Goal: Task Accomplishment & Management: Manage account settings

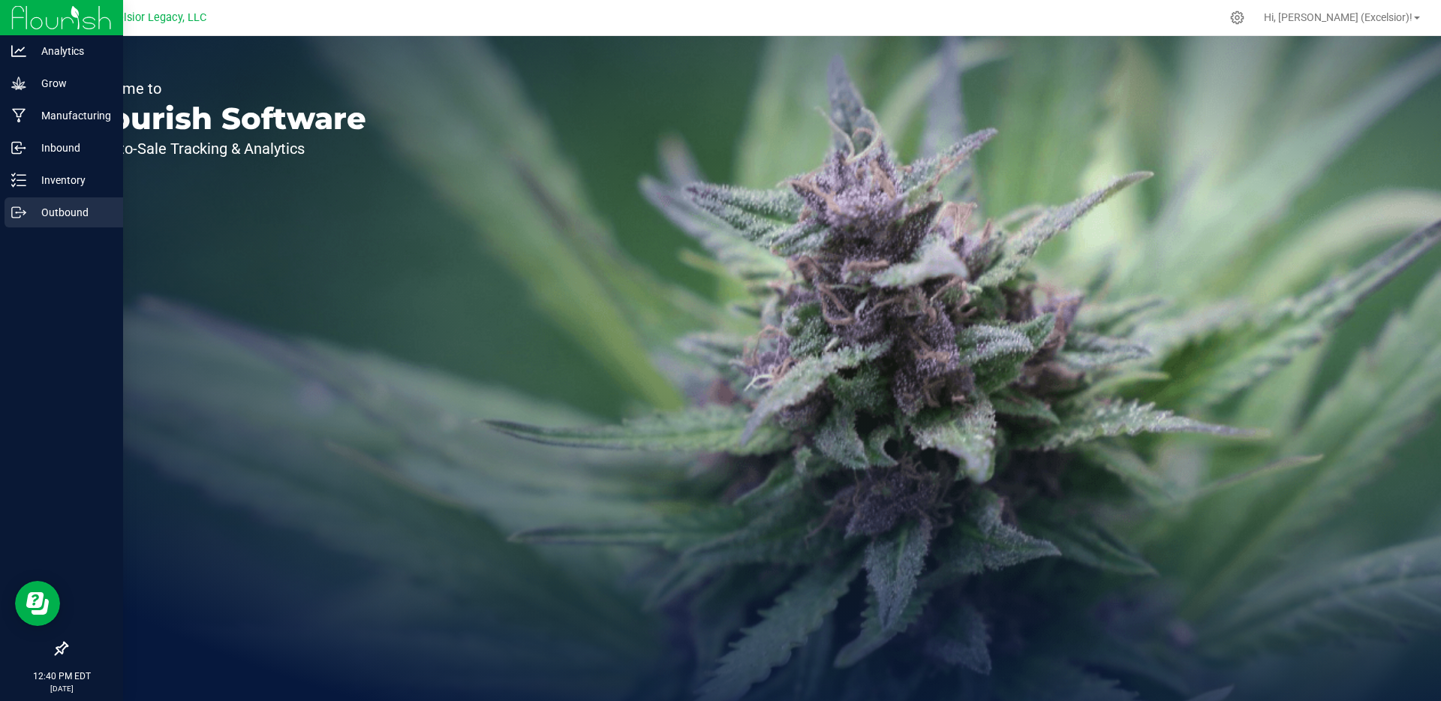
click at [17, 218] on icon at bounding box center [16, 212] width 8 height 11
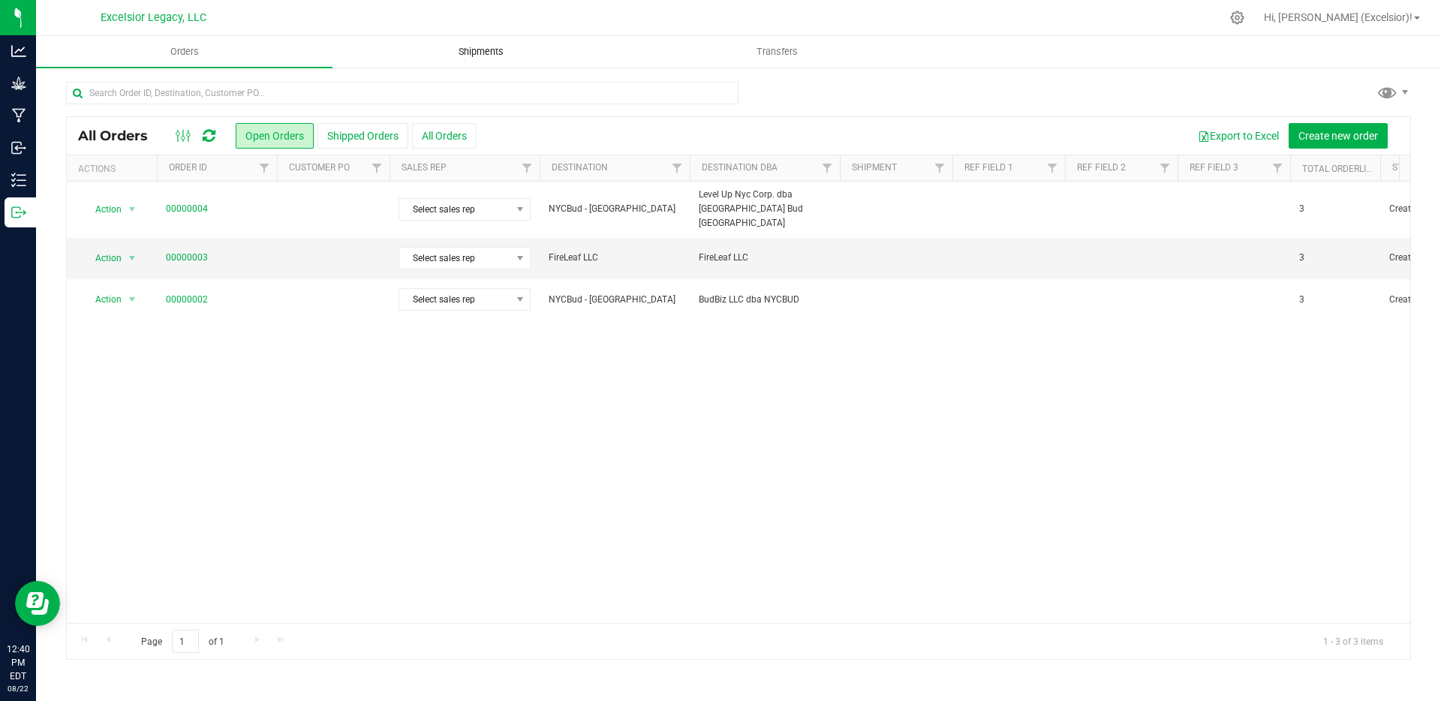
click at [505, 56] on span "Shipments" at bounding box center [481, 52] width 86 height 14
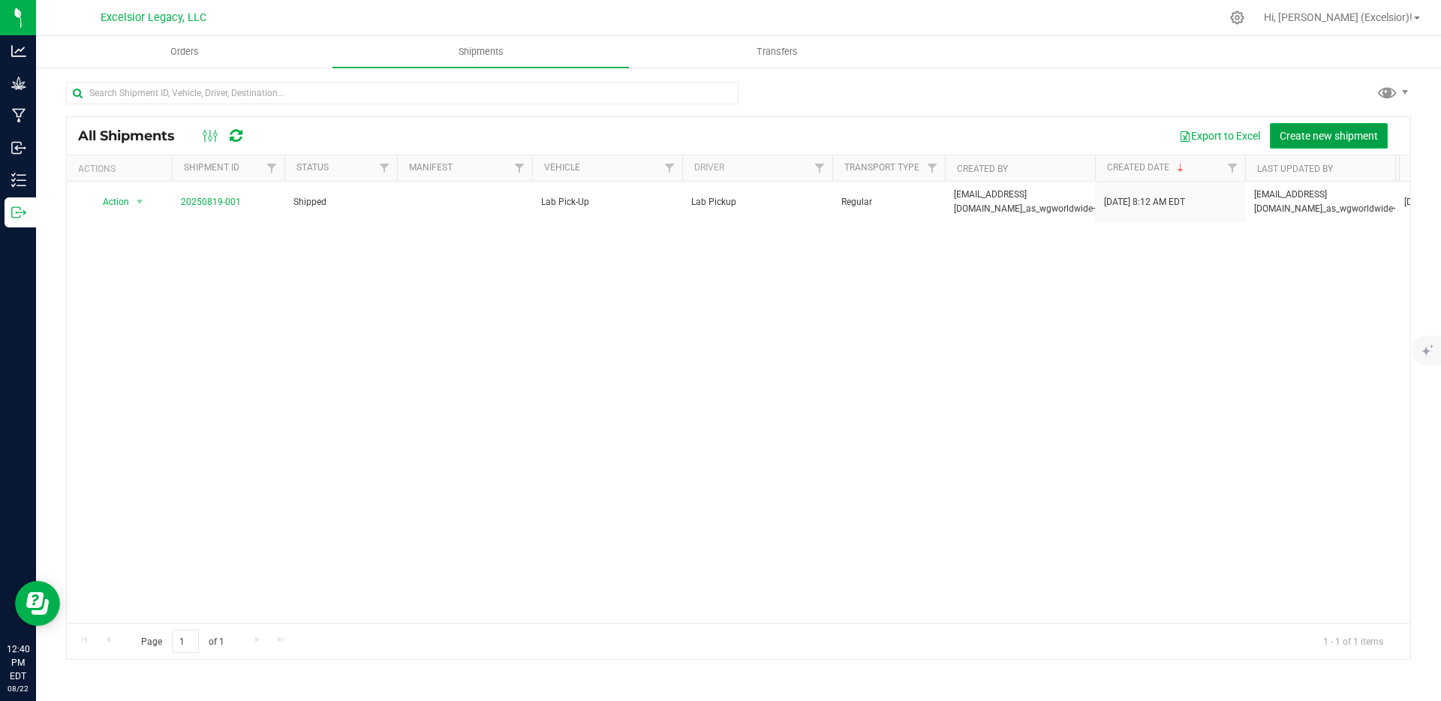
click at [1333, 130] on span "Create new shipment" at bounding box center [1329, 136] width 98 height 12
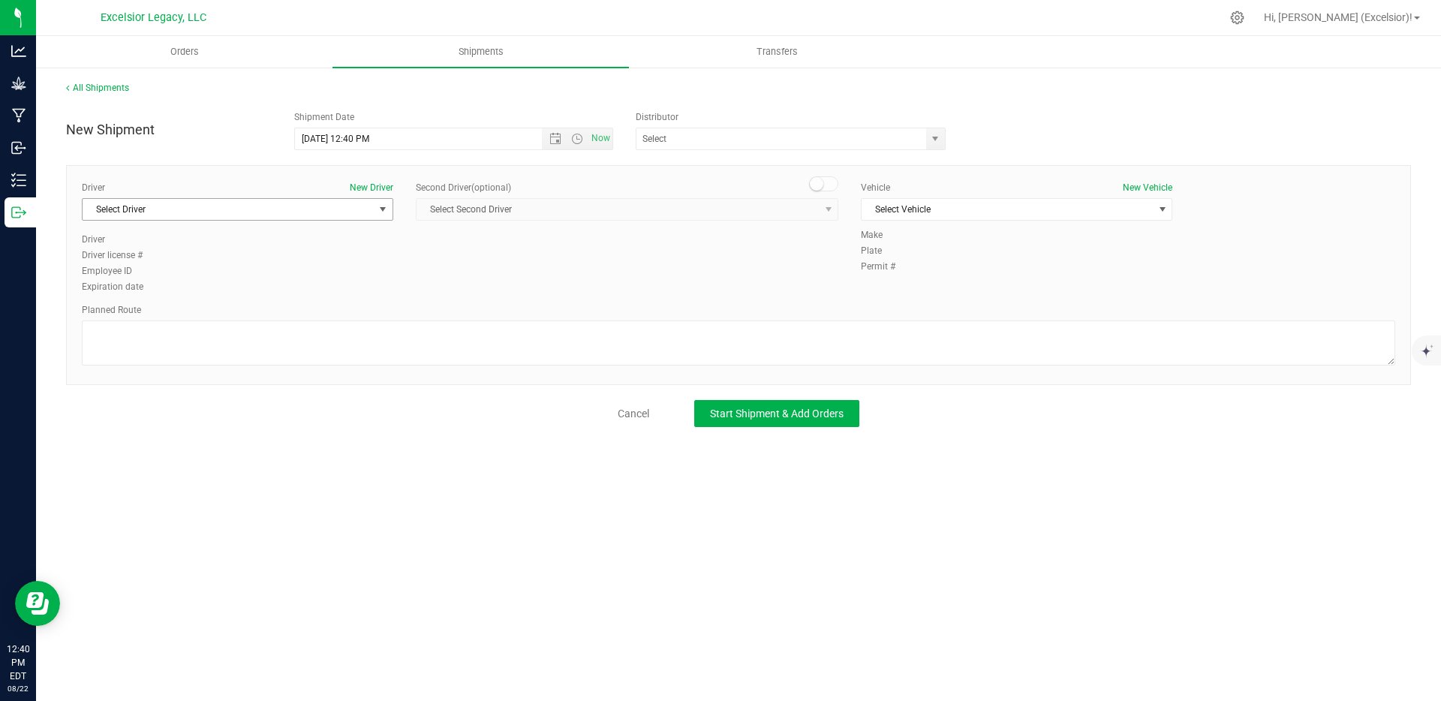
click at [182, 210] on span "Select Driver" at bounding box center [228, 209] width 291 height 21
click at [352, 498] on div "Orders Shipments Transfers All Shipments New Shipment Shipment Date 8/22/2025 1…" at bounding box center [738, 368] width 1405 height 665
click at [372, 186] on button "New Driver" at bounding box center [372, 188] width 44 height 14
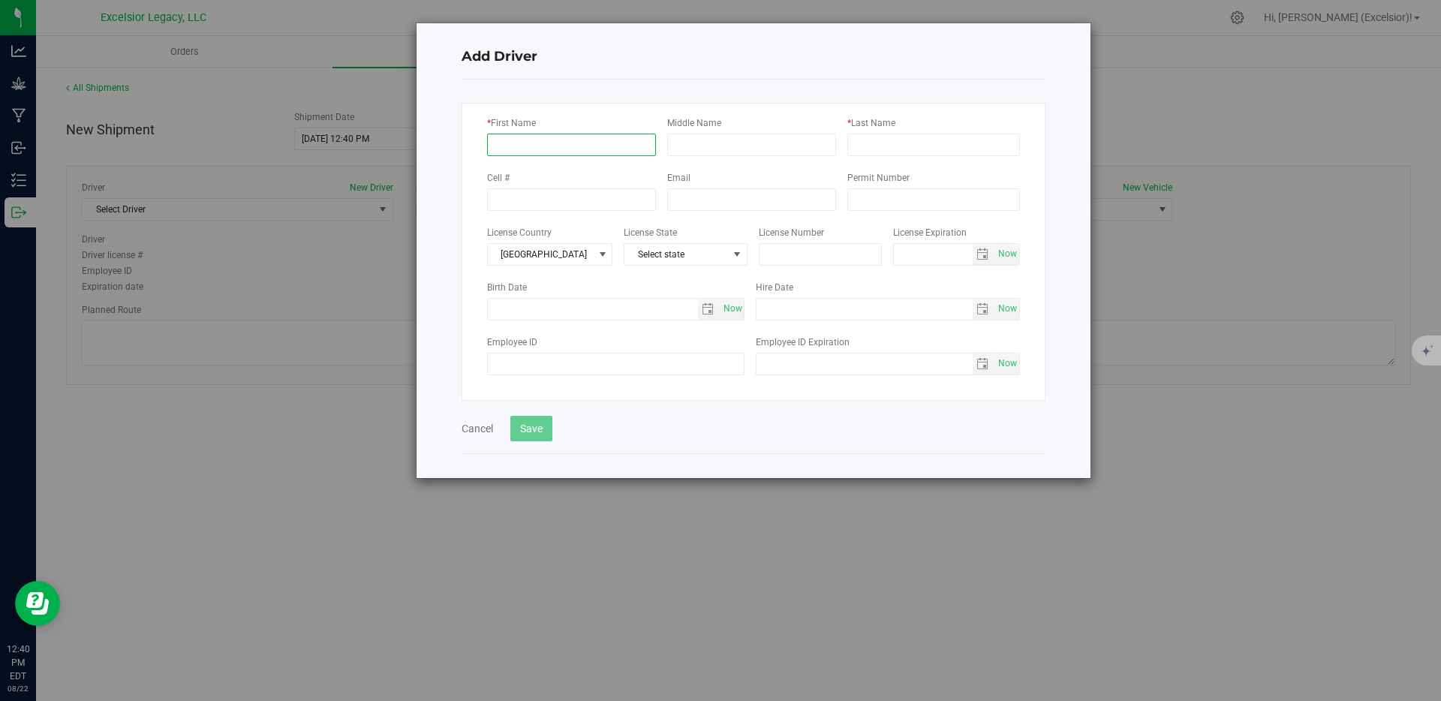
click at [574, 154] on input "* First Name" at bounding box center [571, 145] width 169 height 23
type input "Rodolfo"
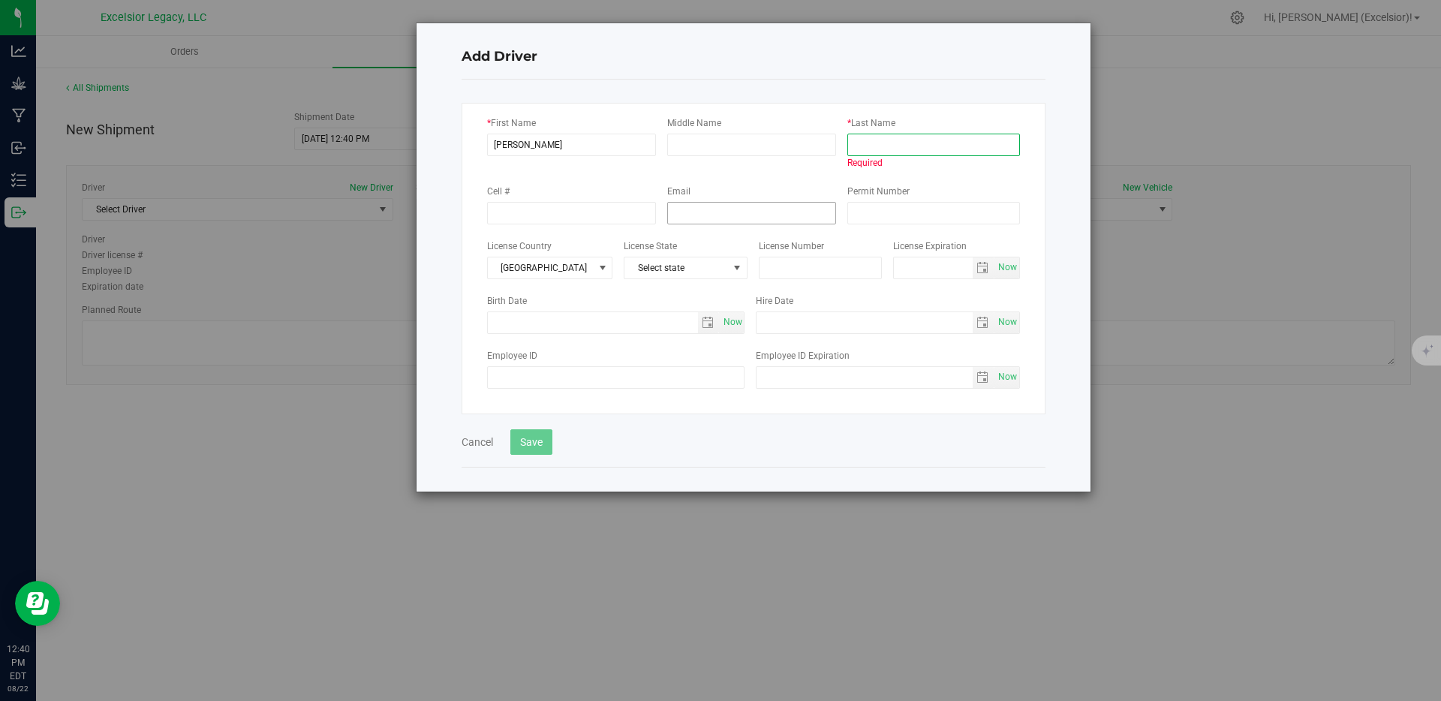
paste input "Goncalves"
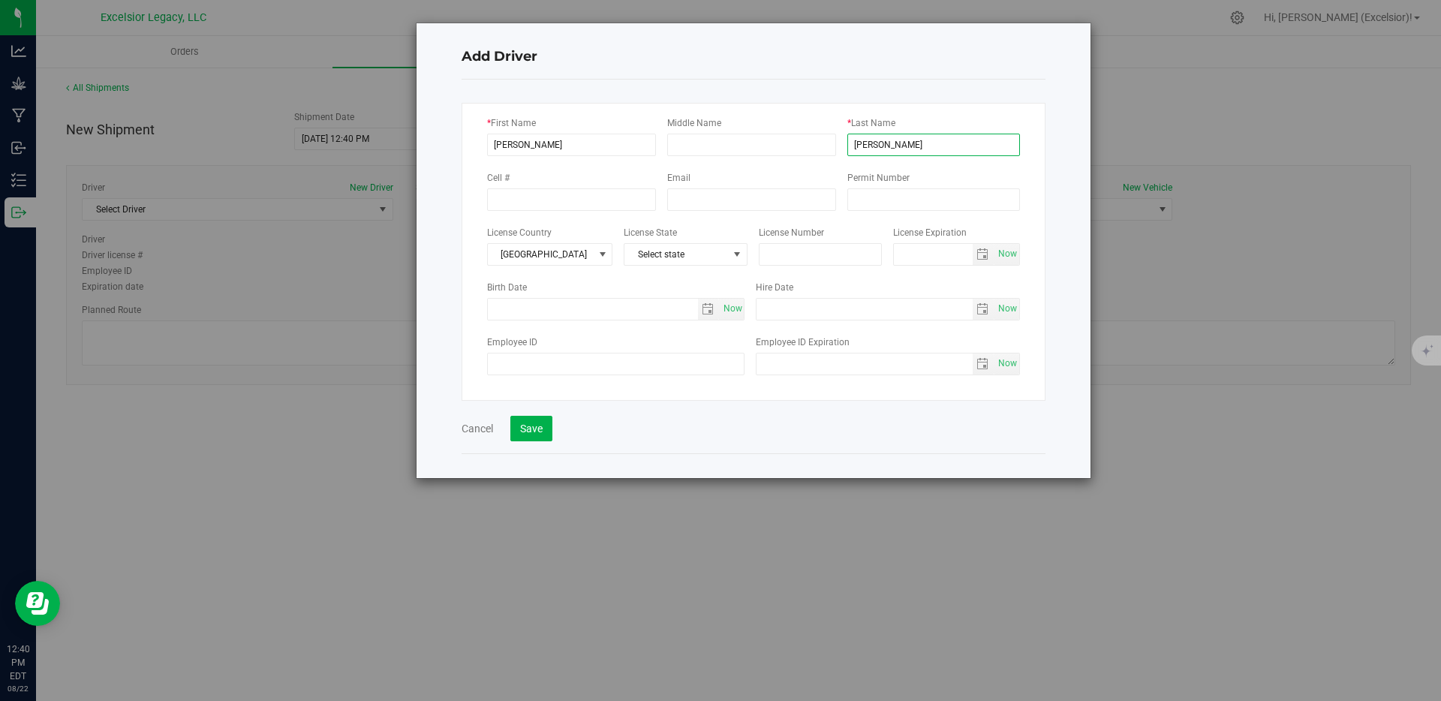
type input "Goncalves"
click at [651, 173] on div "Cell #" at bounding box center [577, 190] width 180 height 41
click at [685, 248] on span "Select state" at bounding box center [677, 254] width 104 height 21
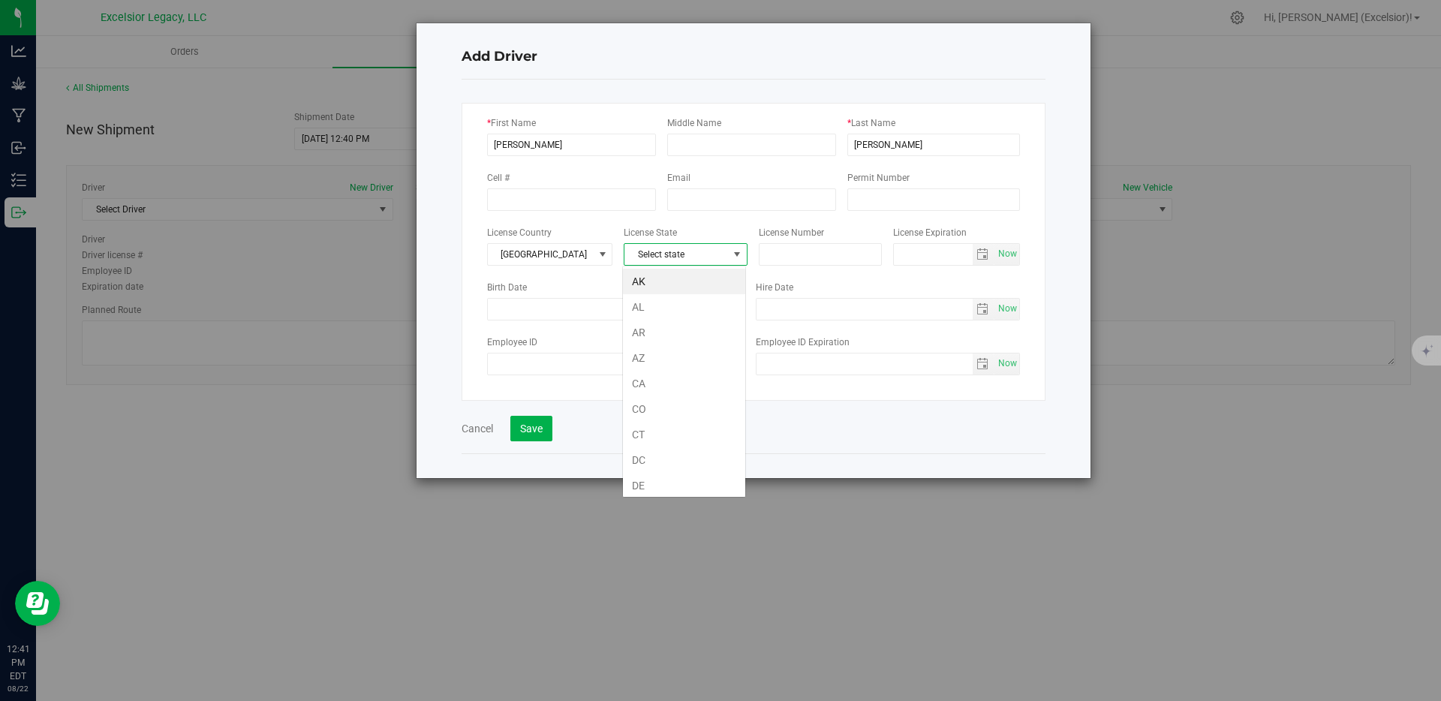
scroll to position [23, 125]
click at [685, 248] on span "Select state" at bounding box center [677, 254] width 104 height 21
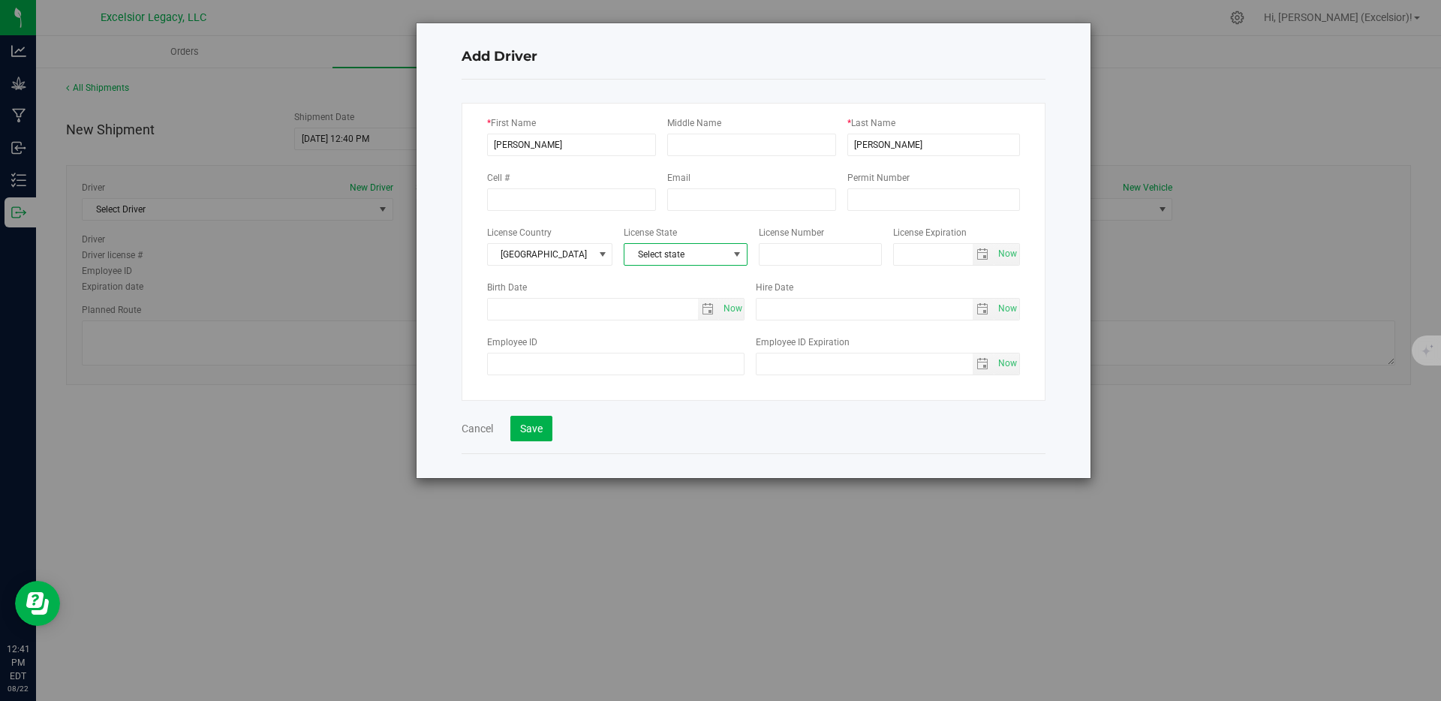
click at [688, 220] on div "* First Name Rodolfo Middle Name * Last Name Goncalves Cell # Email Permit Numb…" at bounding box center [754, 252] width 584 height 298
click at [522, 430] on button "Save" at bounding box center [531, 429] width 42 height 26
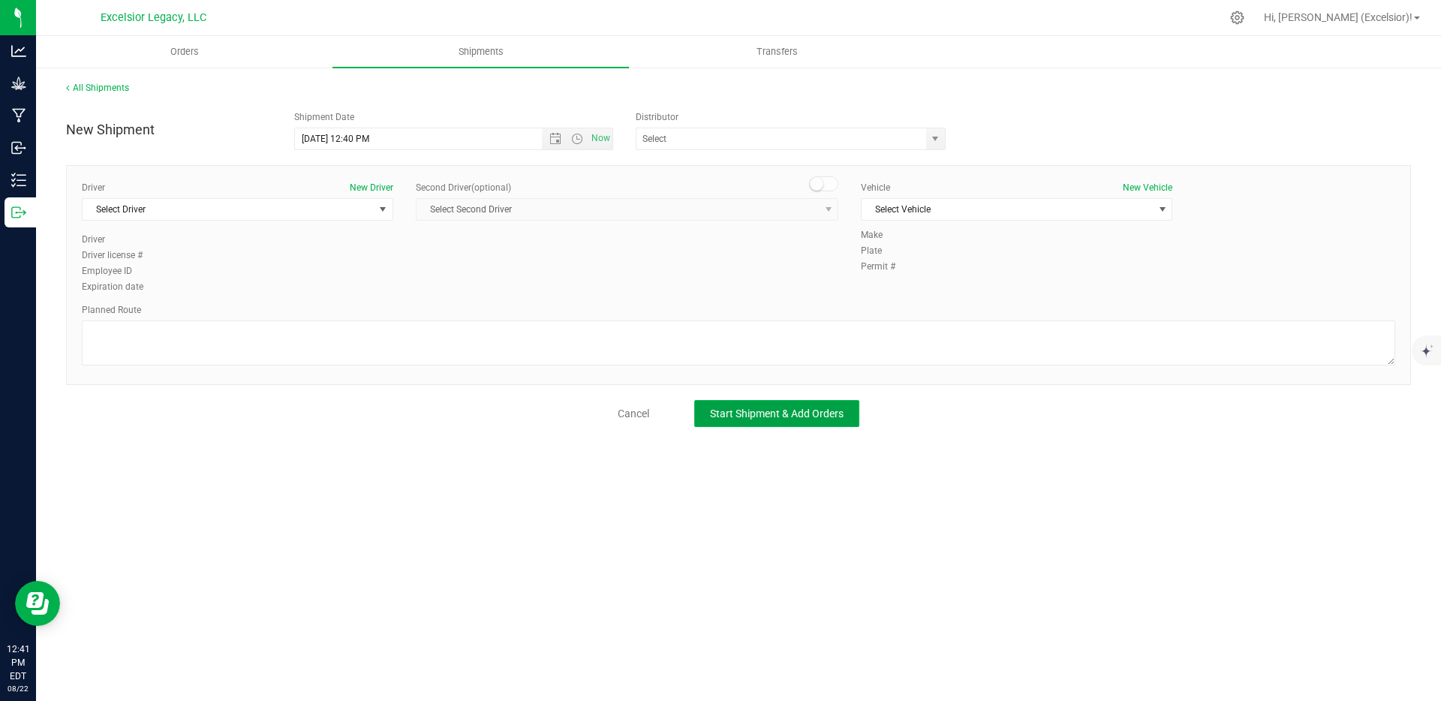
click at [750, 419] on span "Start Shipment & Add Orders" at bounding box center [777, 414] width 134 height 12
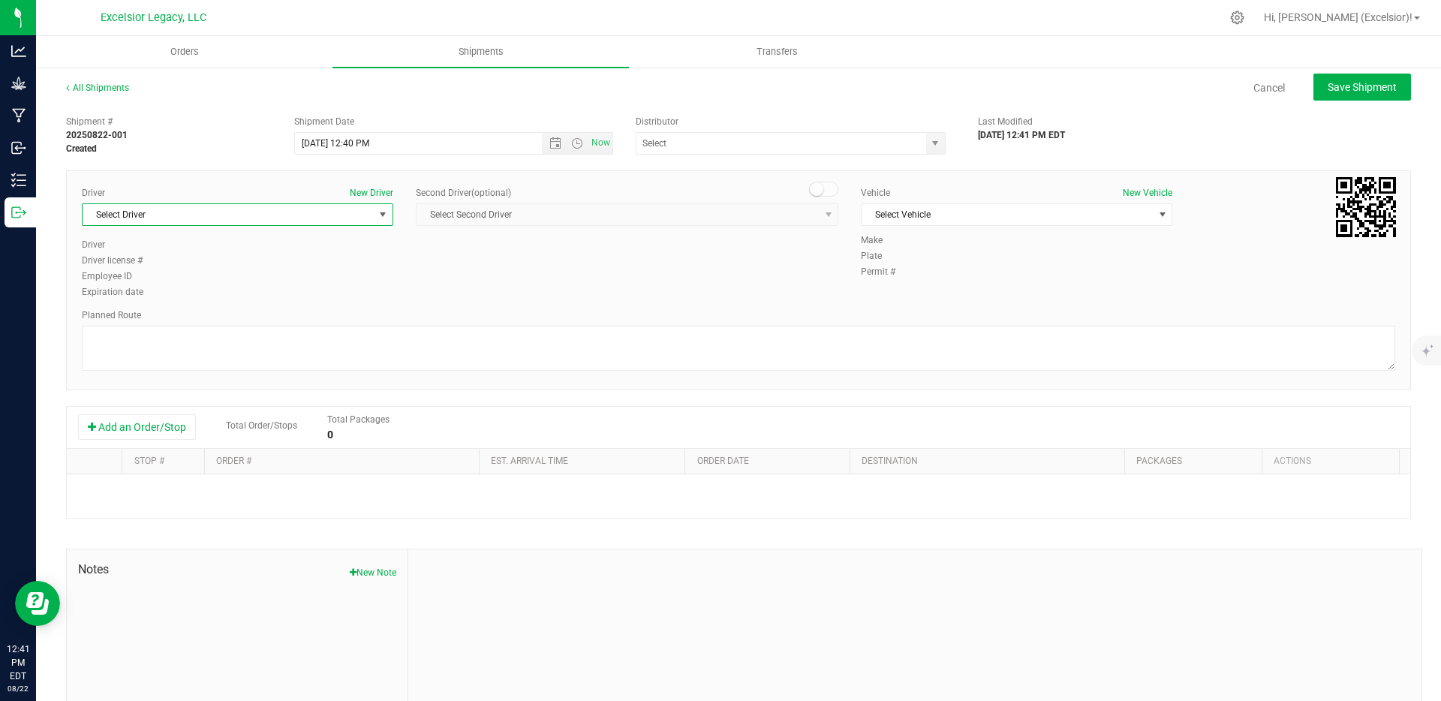
click at [308, 216] on span "Select Driver" at bounding box center [228, 214] width 291 height 21
click at [226, 271] on li "Rodolfo Goncalves" at bounding box center [236, 278] width 307 height 23
click at [1012, 219] on span "Select Vehicle" at bounding box center [1007, 214] width 291 height 21
click at [1011, 216] on span "Select Vehicle" at bounding box center [1007, 214] width 291 height 21
click at [717, 267] on div "Driver New Driver Rodolfo Goncalves Select Driver Rodolfo Goncalves Lab Pickup …" at bounding box center [739, 243] width 1336 height 115
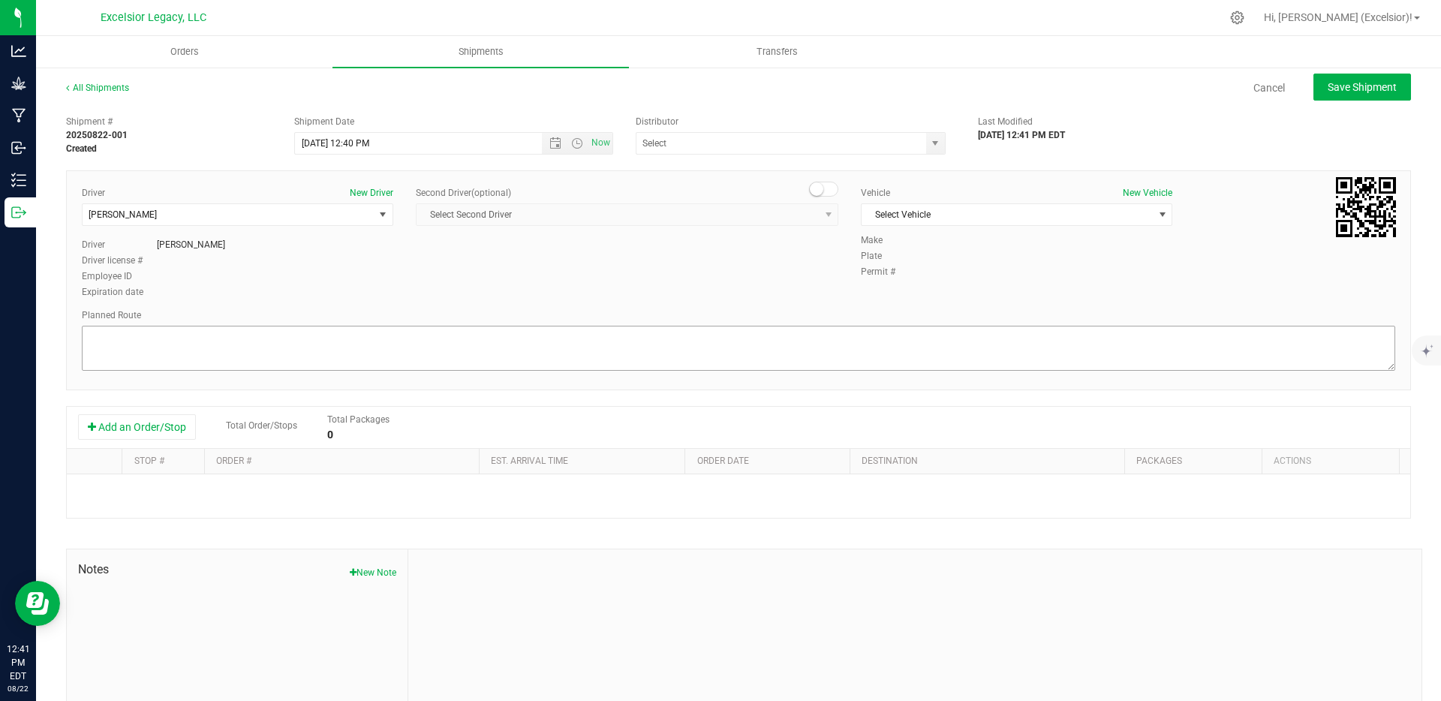
scroll to position [65, 0]
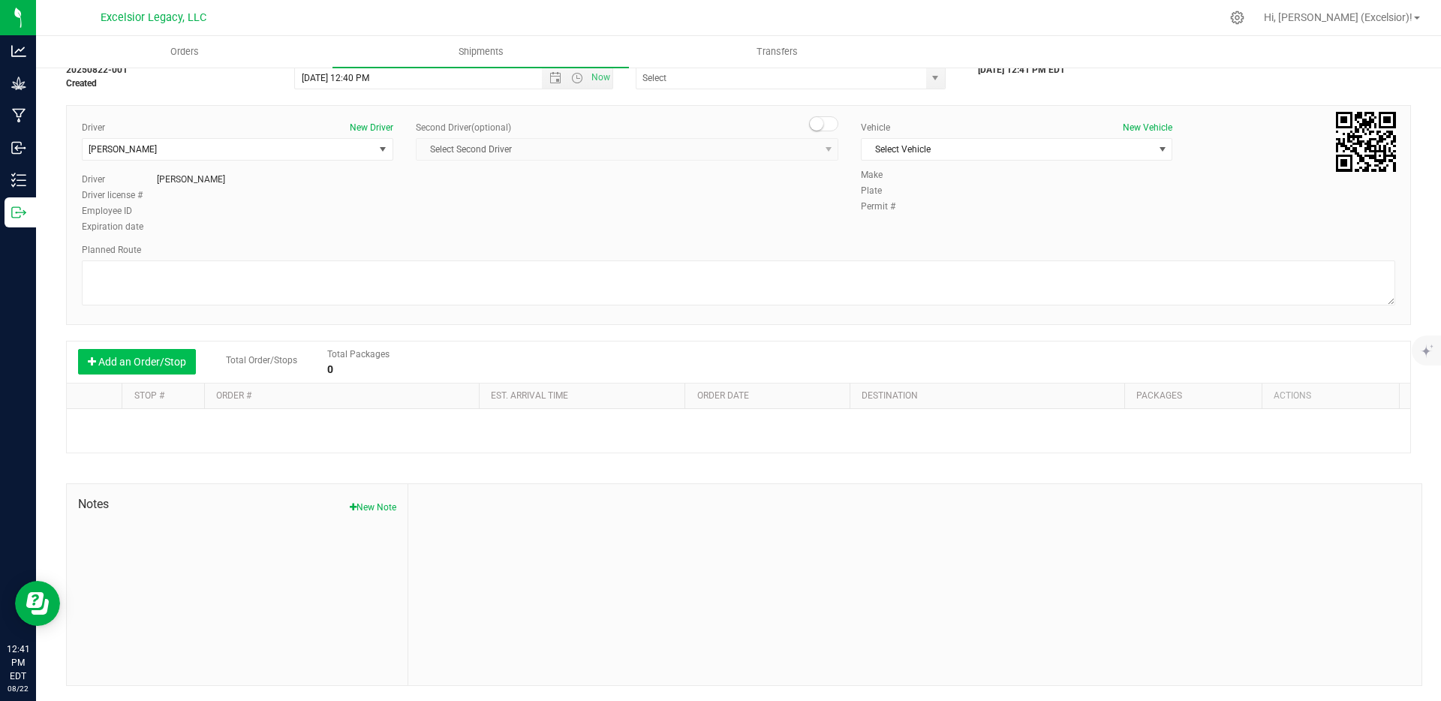
click at [100, 360] on button "Add an Order/Stop" at bounding box center [137, 362] width 118 height 26
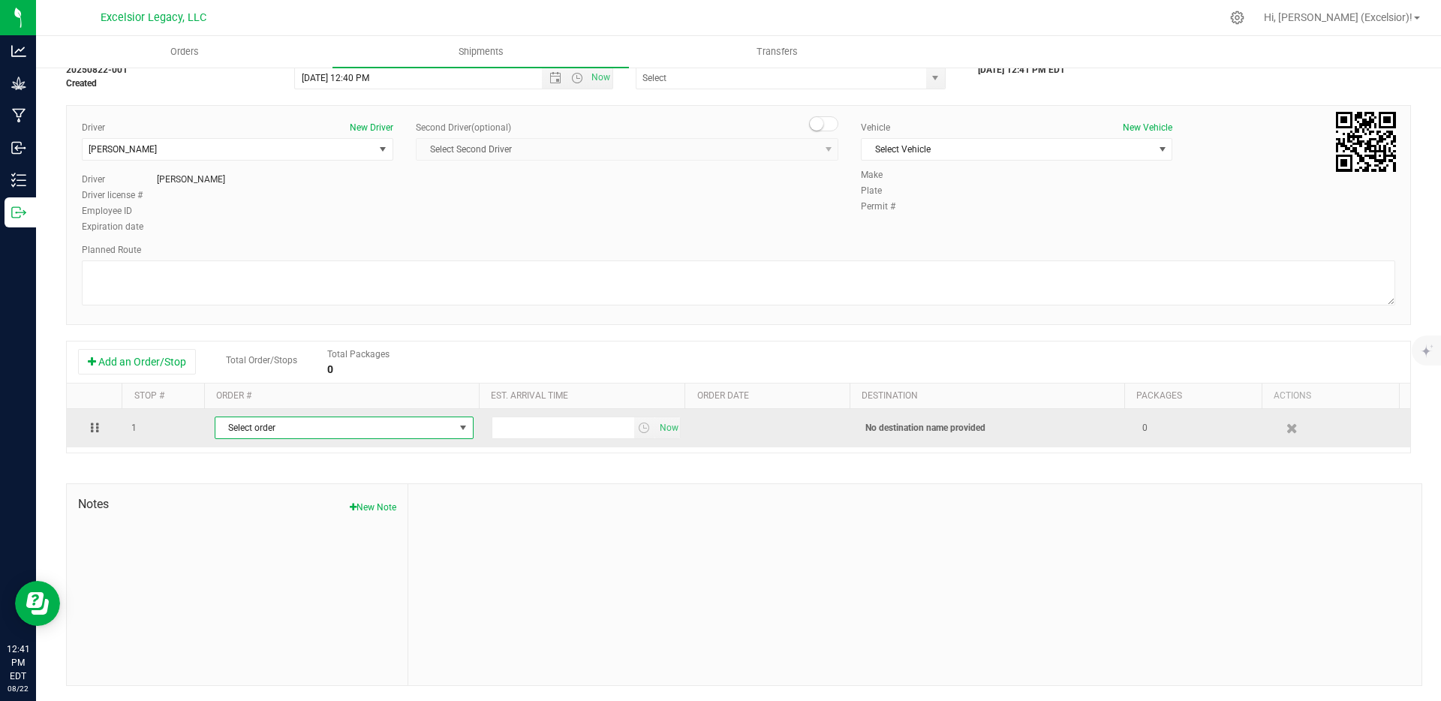
click at [309, 420] on span "Select order" at bounding box center [334, 427] width 239 height 21
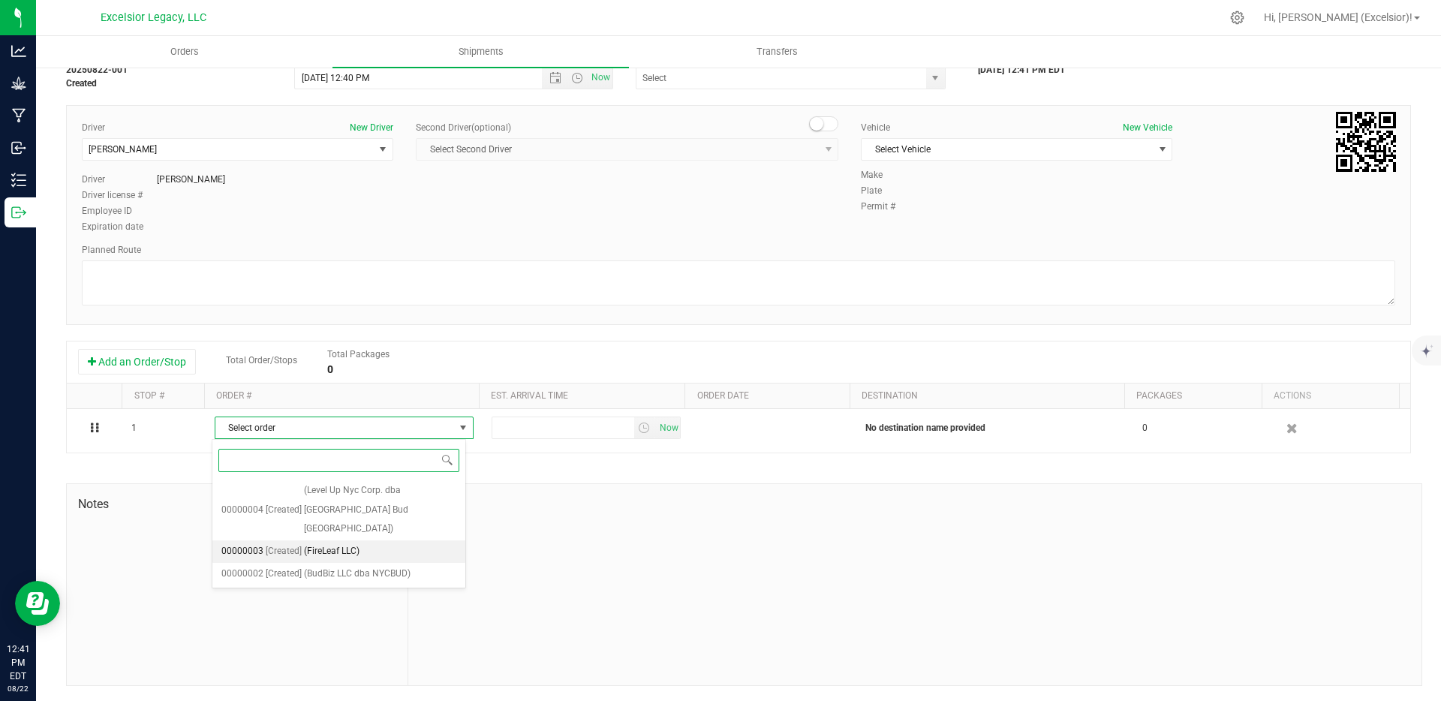
click at [318, 542] on span "(FireLeaf LLC)" at bounding box center [332, 552] width 56 height 20
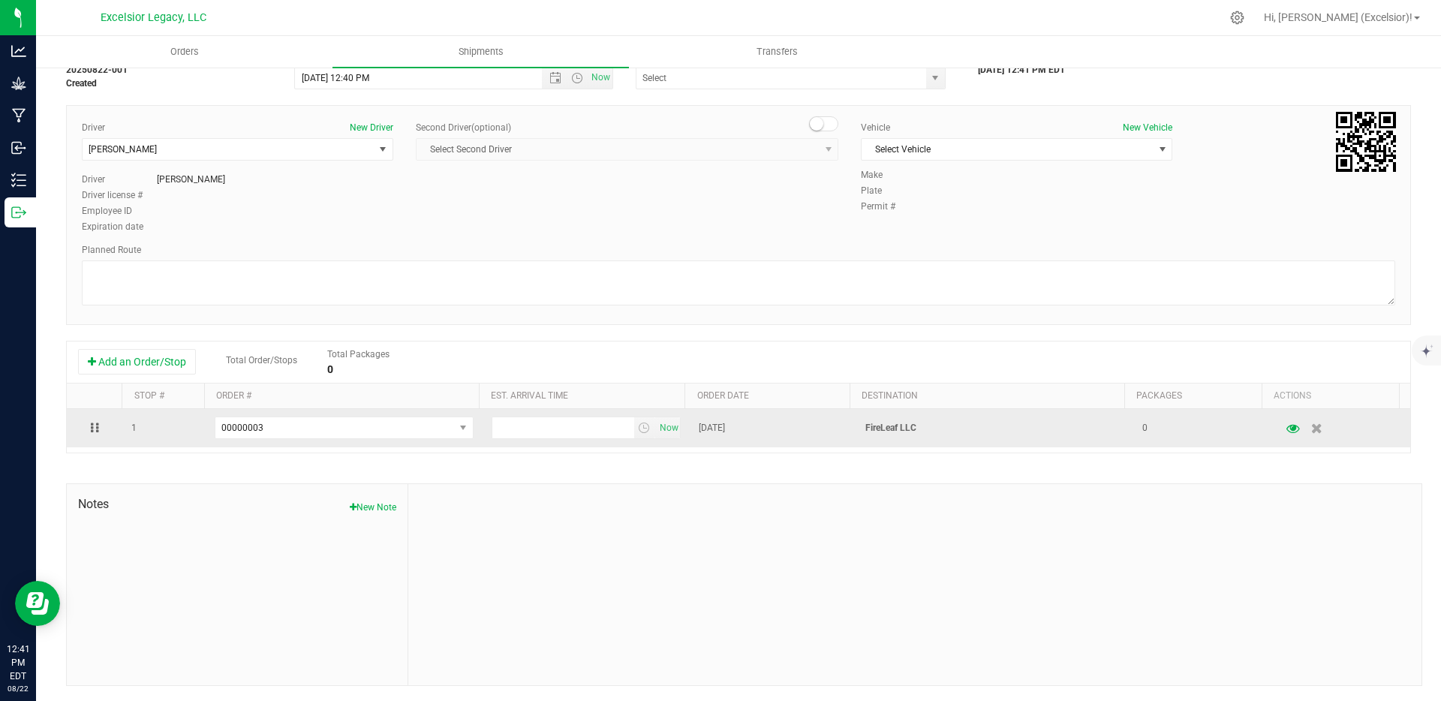
click at [92, 425] on div at bounding box center [95, 427] width 38 height 9
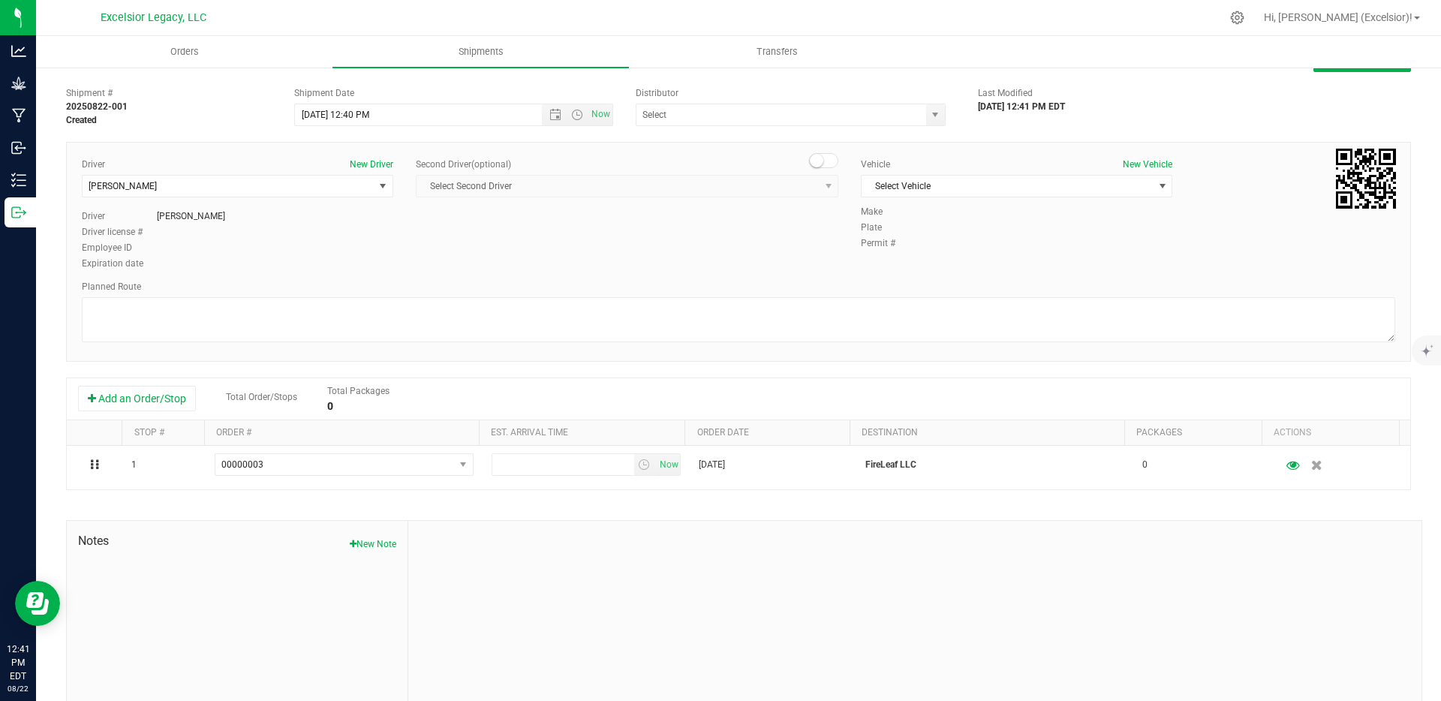
scroll to position [0, 0]
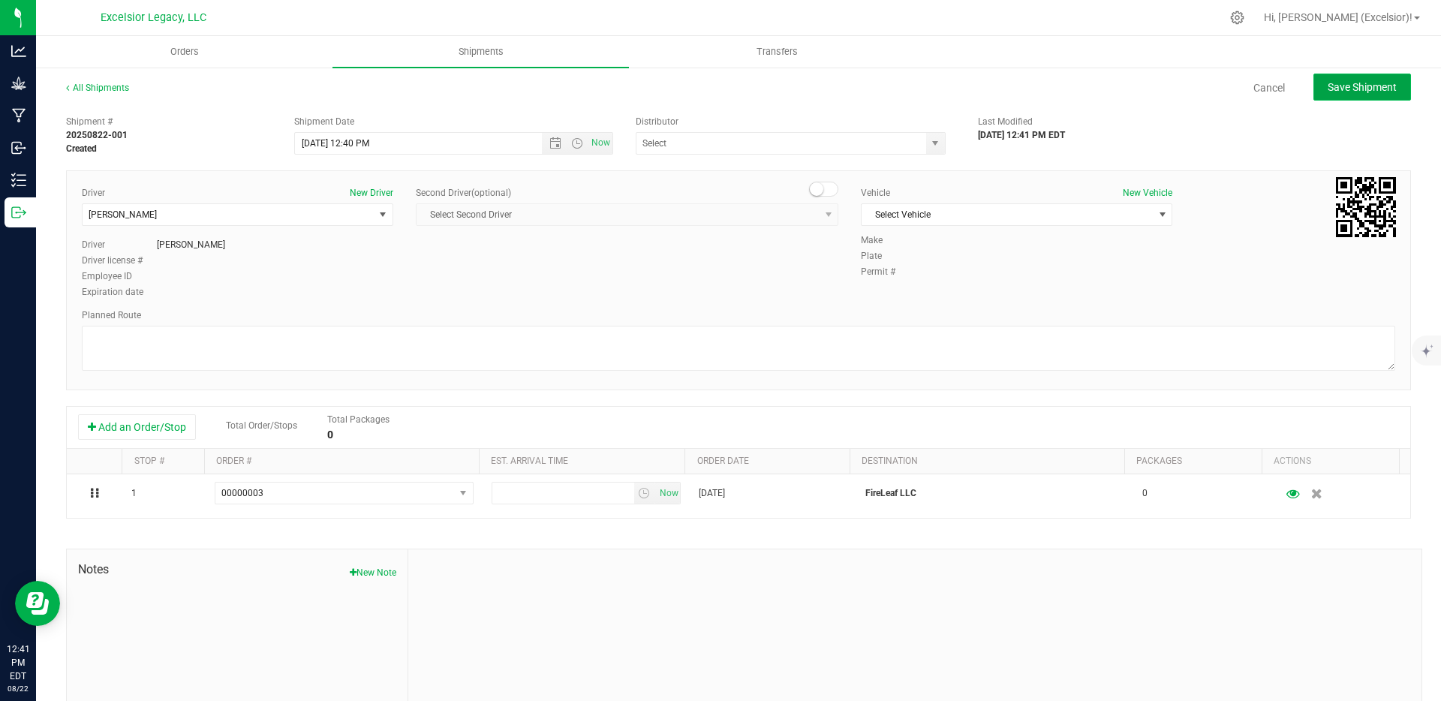
click at [1330, 83] on span "Save Shipment" at bounding box center [1362, 87] width 69 height 12
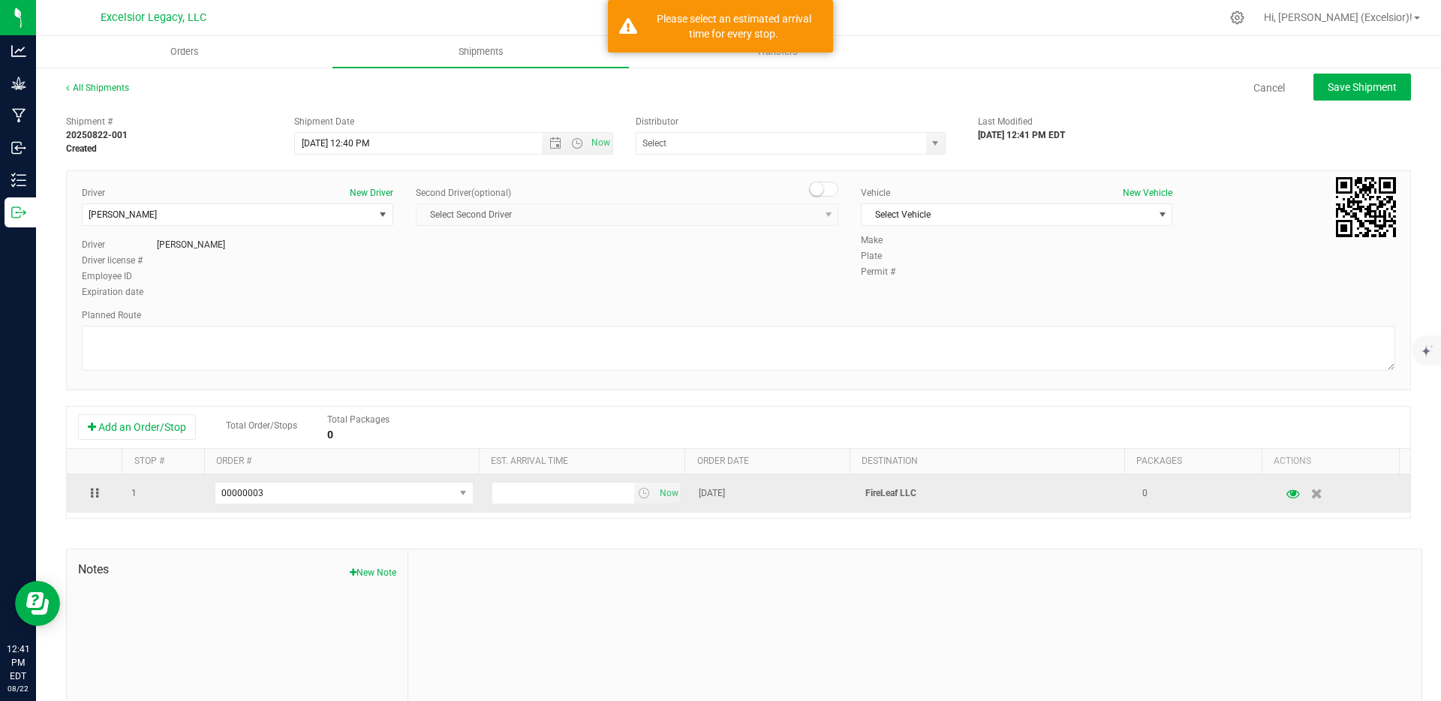
click at [580, 477] on td "Now" at bounding box center [587, 493] width 208 height 38
click at [638, 492] on span "select" at bounding box center [644, 493] width 12 height 12
click at [744, 506] on td "Aug 21, 2025" at bounding box center [773, 493] width 166 height 38
click at [613, 501] on input "text" at bounding box center [563, 493] width 142 height 21
click at [640, 498] on span "select" at bounding box center [645, 493] width 22 height 21
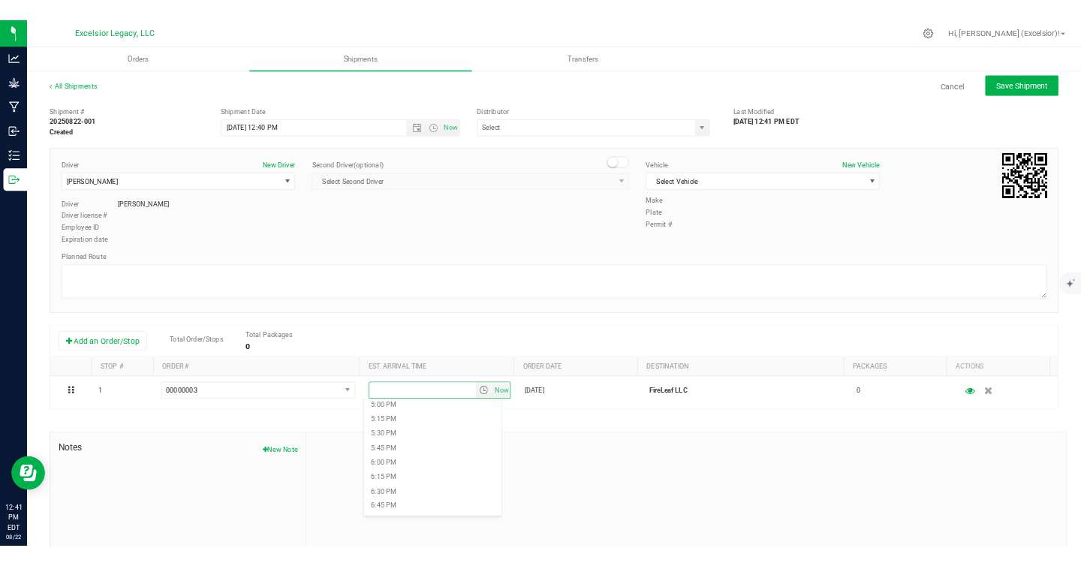
scroll to position [1200, 0]
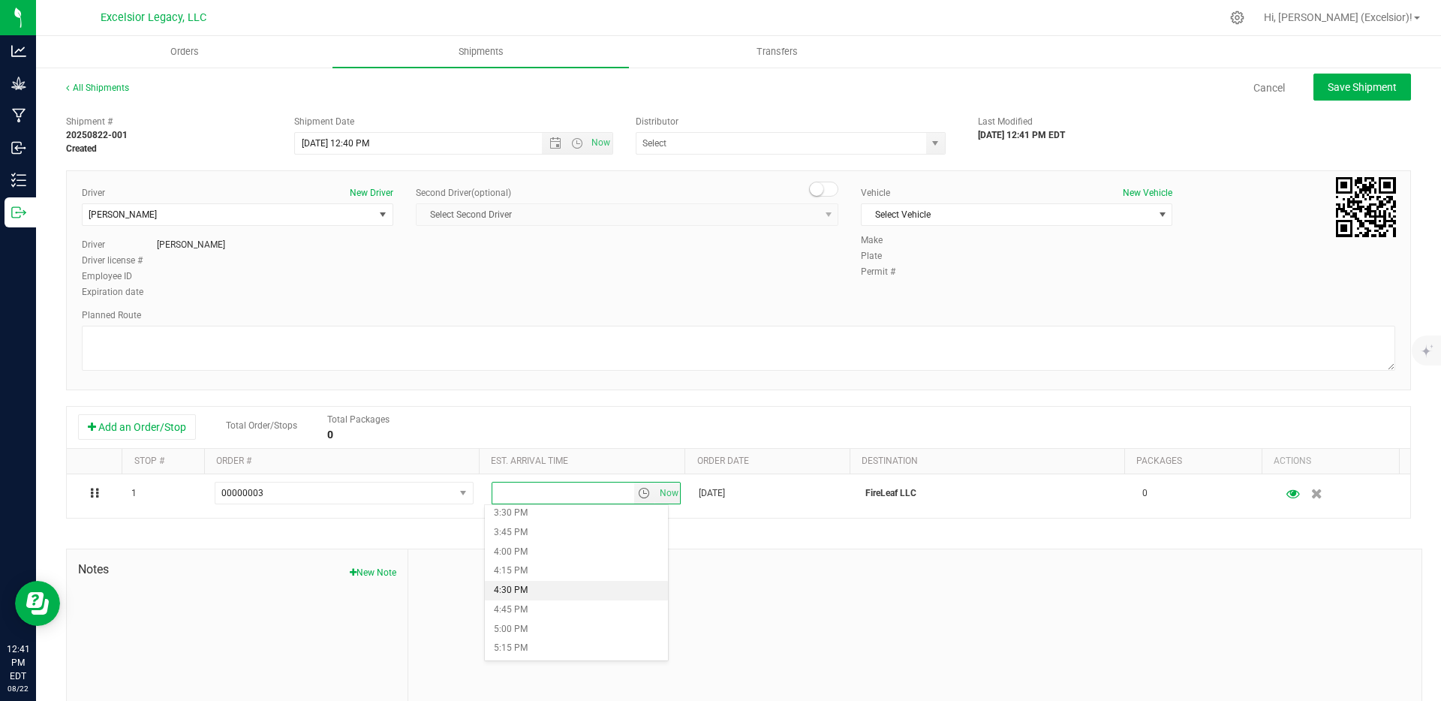
click at [533, 589] on li "4:30 PM" at bounding box center [576, 591] width 183 height 20
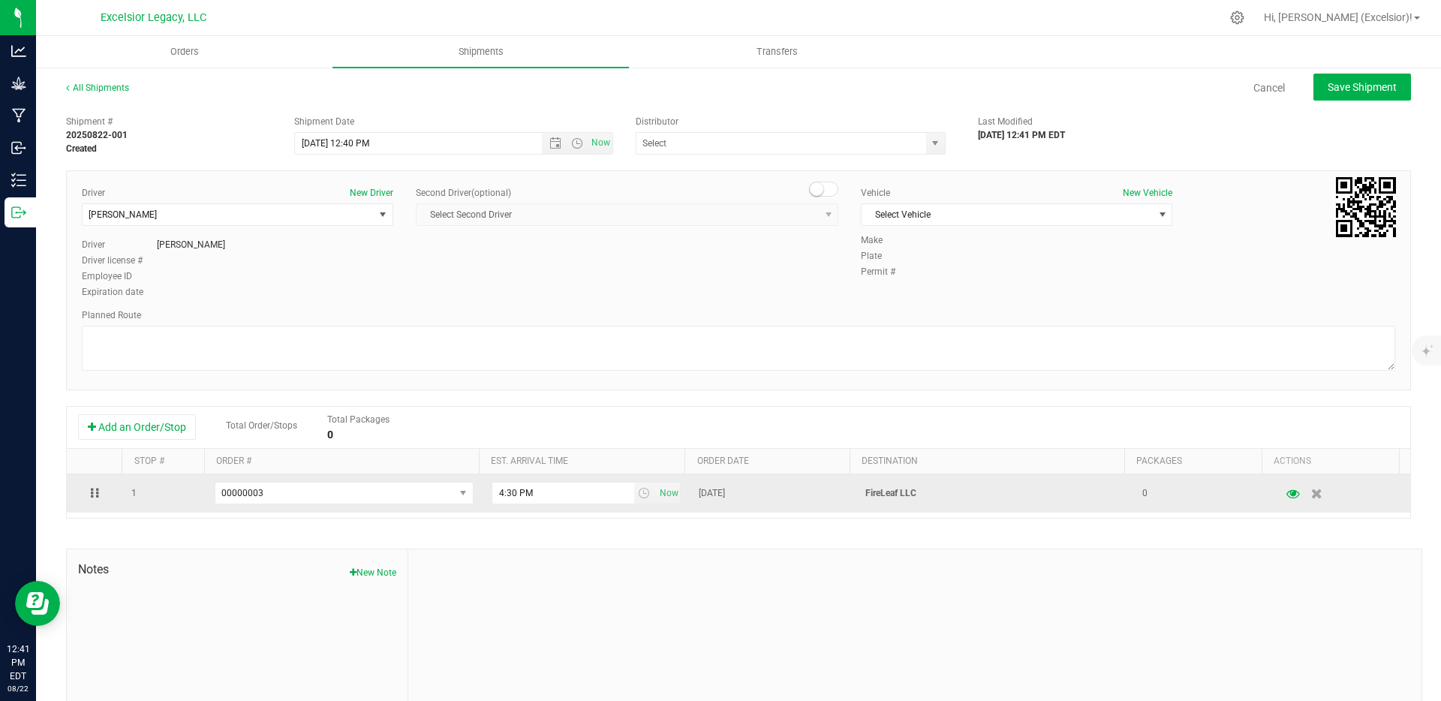
click at [712, 494] on span "Aug 21, 2025" at bounding box center [712, 493] width 26 height 14
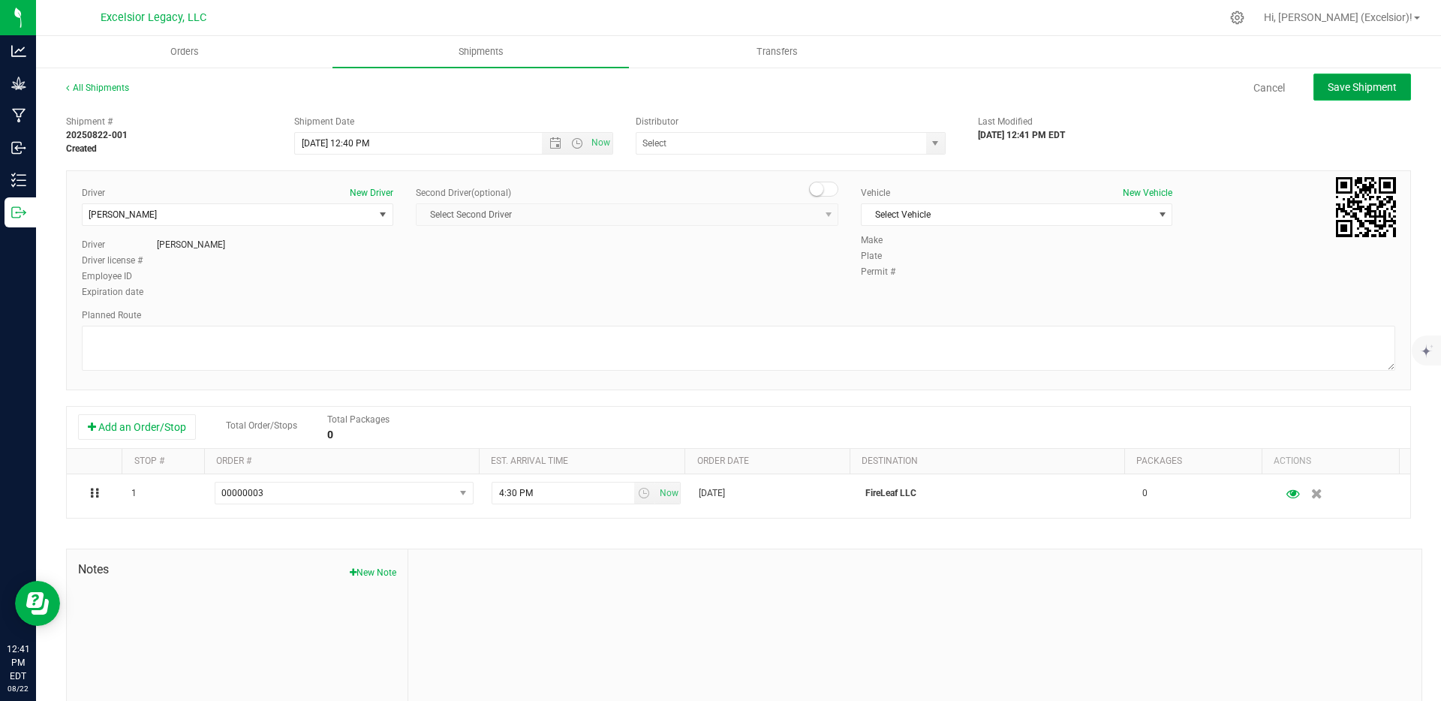
click at [1351, 89] on span "Save Shipment" at bounding box center [1362, 87] width 69 height 12
type input "8/22/2025 4:40 PM"
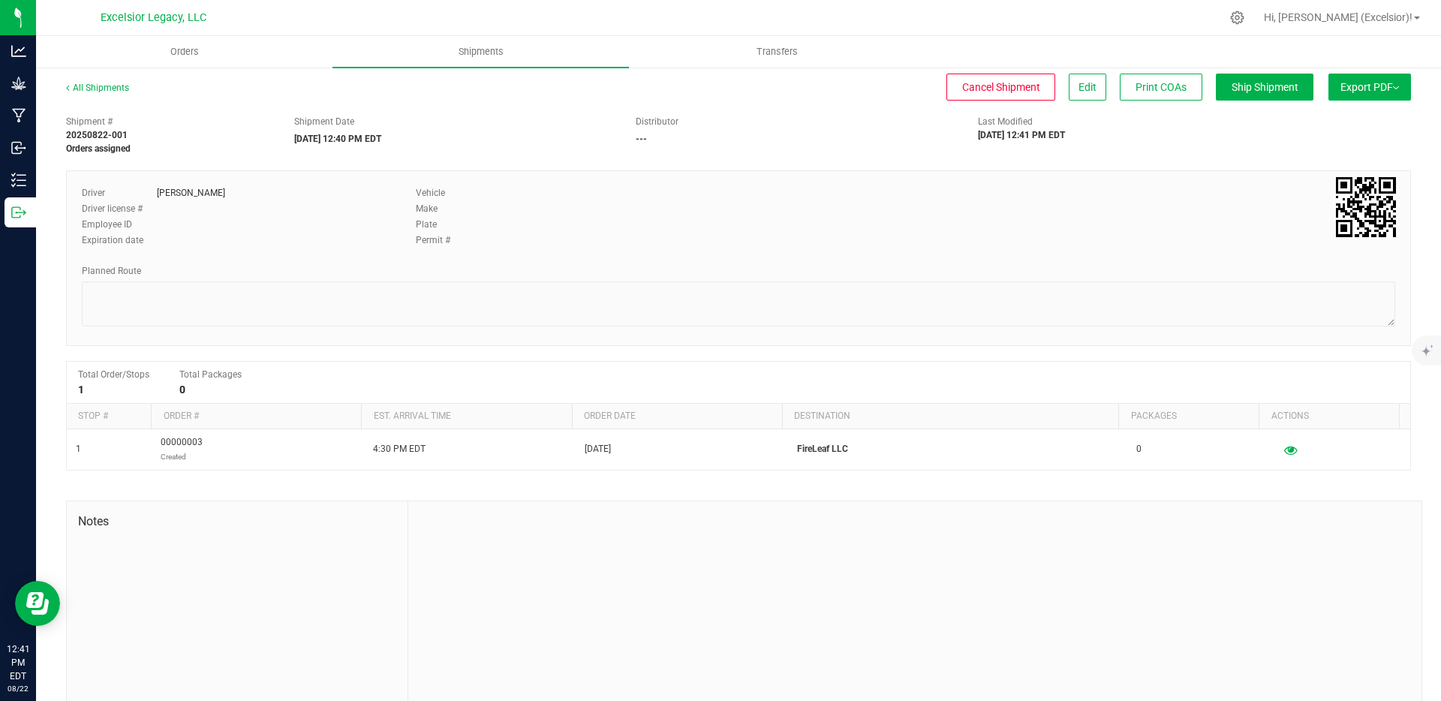
click at [1349, 87] on button "Export PDF" at bounding box center [1370, 87] width 83 height 27
click at [1311, 163] on span "NY Manifest" at bounding box center [1325, 165] width 50 height 11
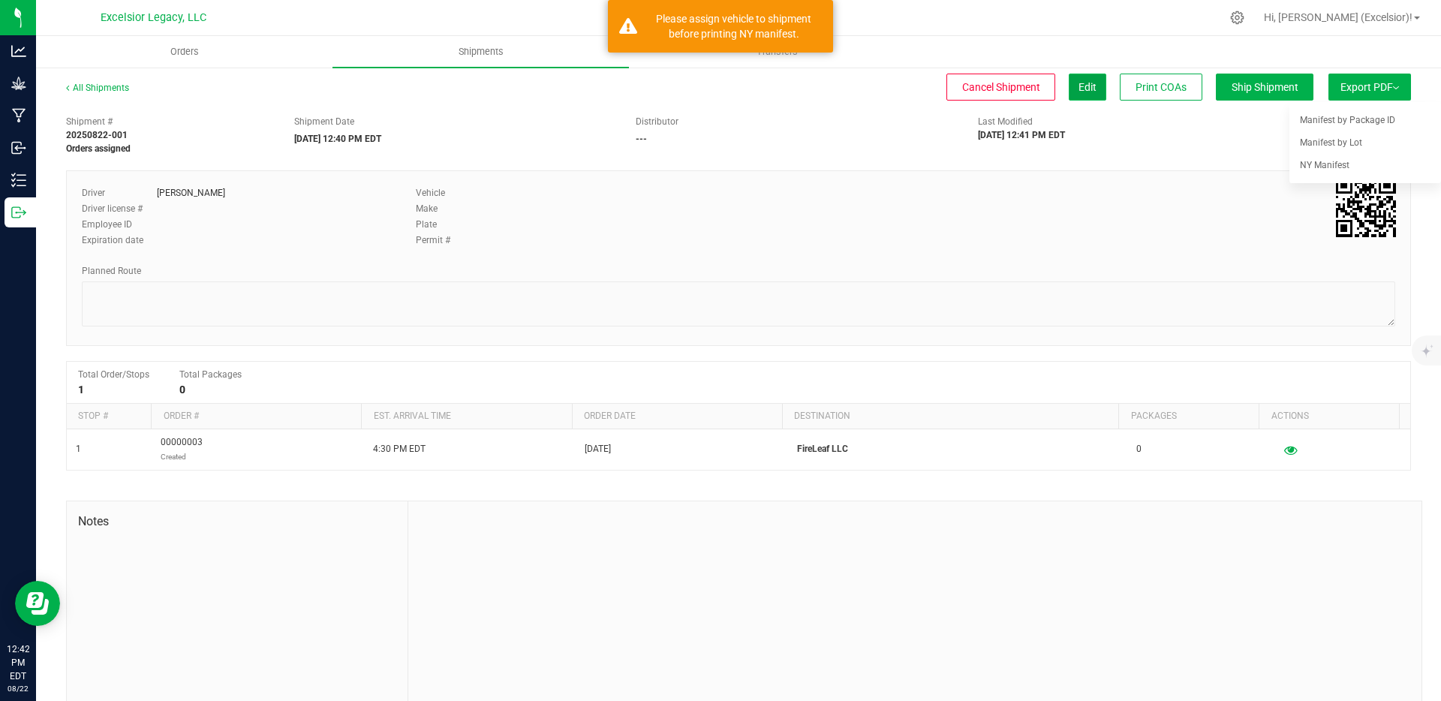
click at [1079, 90] on span "Edit" at bounding box center [1088, 87] width 18 height 12
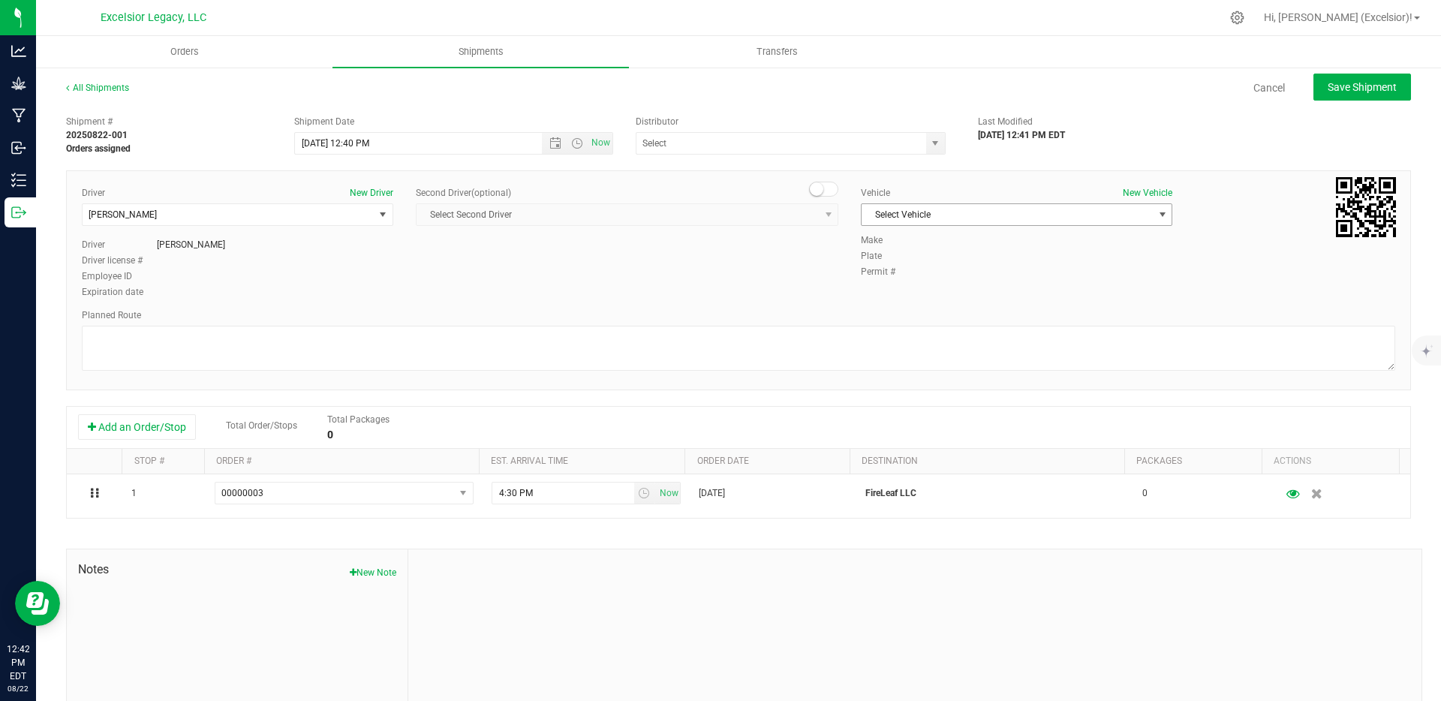
click at [974, 210] on span "Select Vehicle" at bounding box center [1007, 214] width 291 height 21
click at [1140, 190] on button "New Vehicle" at bounding box center [1148, 193] width 50 height 14
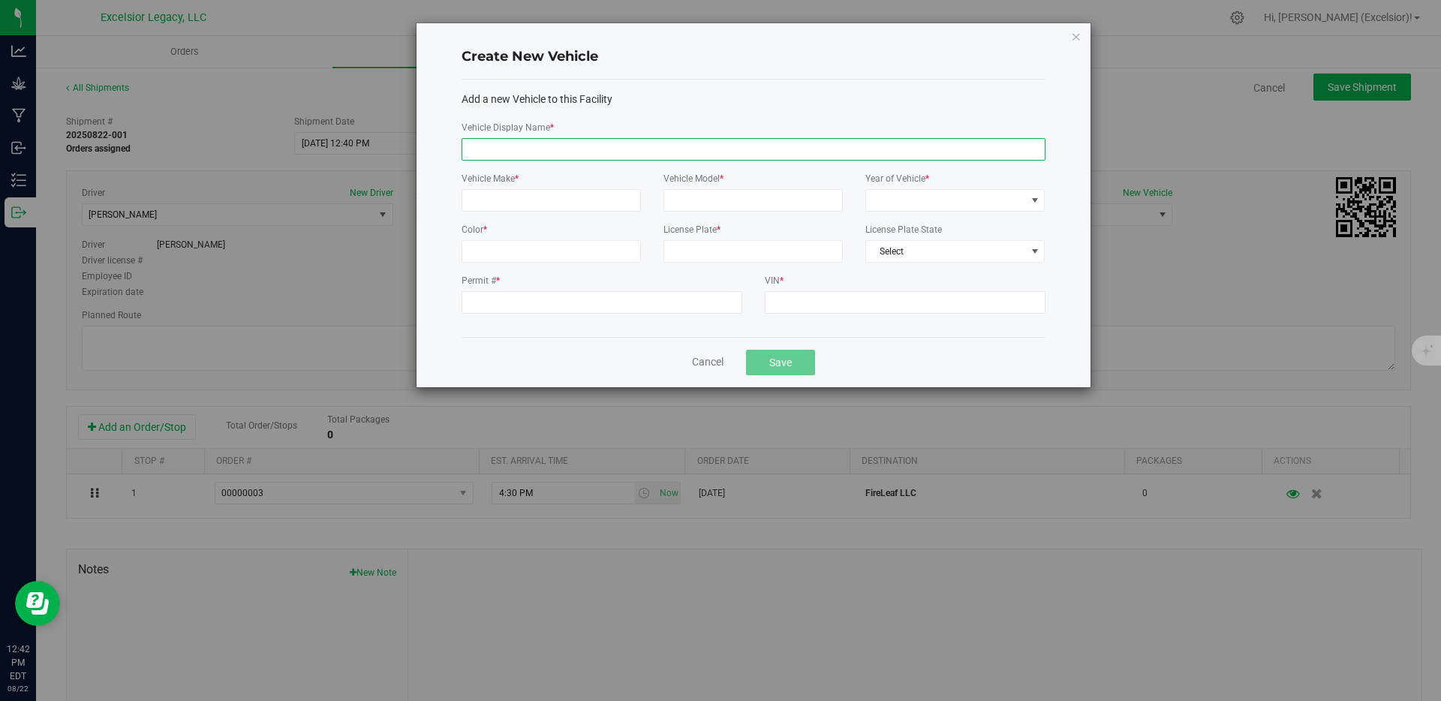
click at [576, 150] on input "Vehicle Display Name *" at bounding box center [754, 149] width 584 height 23
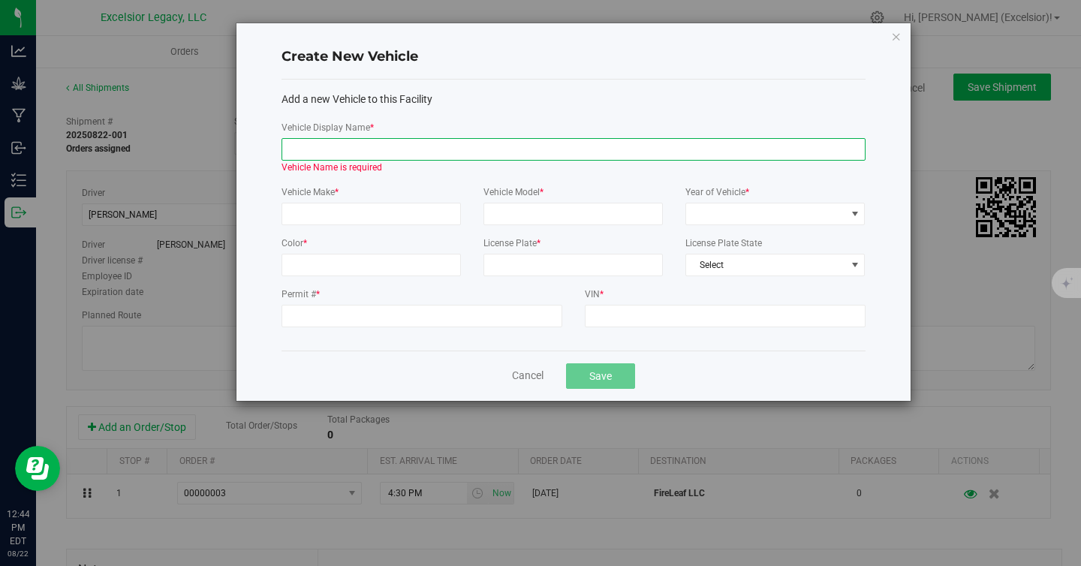
click at [495, 147] on input "Vehicle Display Name *" at bounding box center [574, 149] width 584 height 23
click at [435, 146] on input "Vehicle Display Name *" at bounding box center [574, 149] width 584 height 23
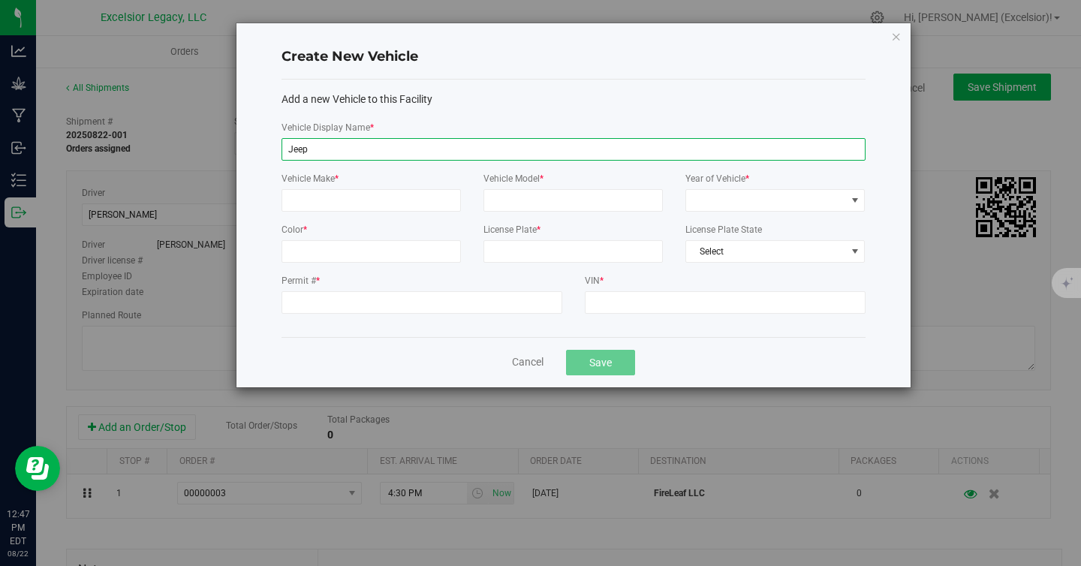
type input "Jeep"
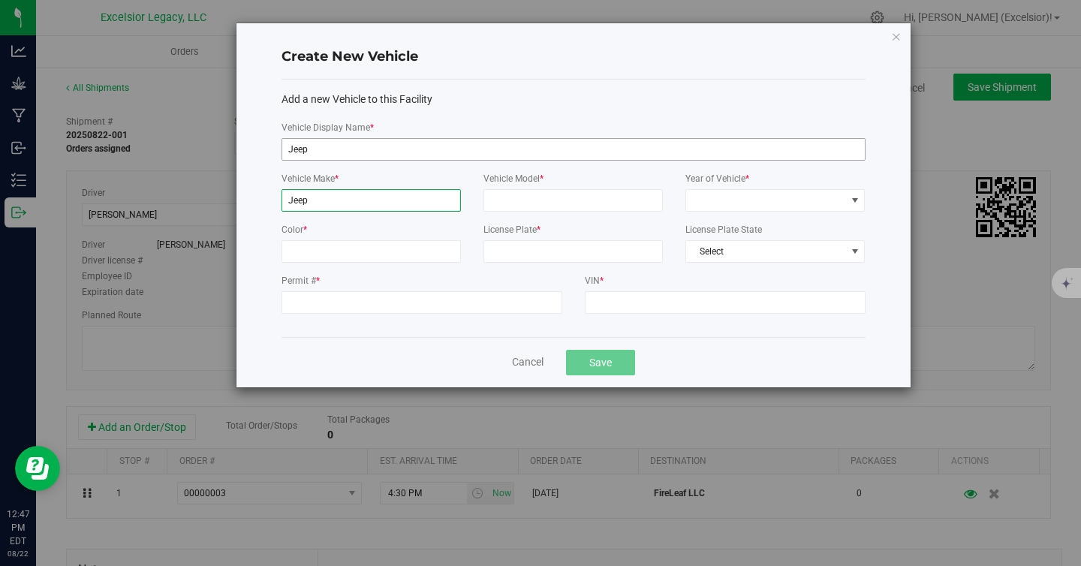
type input "Jeep"
click at [724, 203] on span at bounding box center [765, 200] width 159 height 21
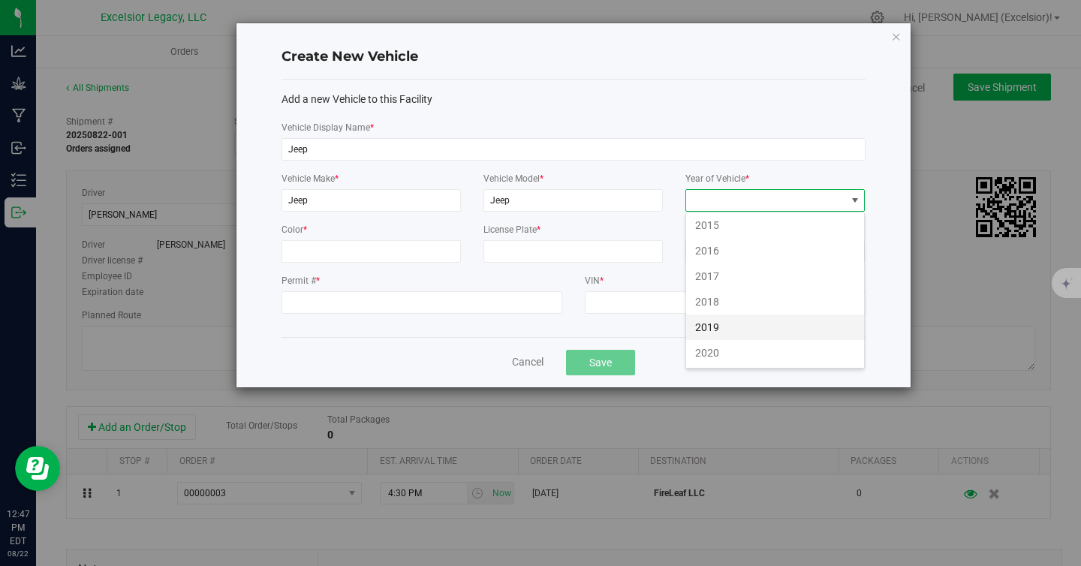
scroll to position [923, 0]
click at [715, 319] on li "2020" at bounding box center [775, 326] width 178 height 26
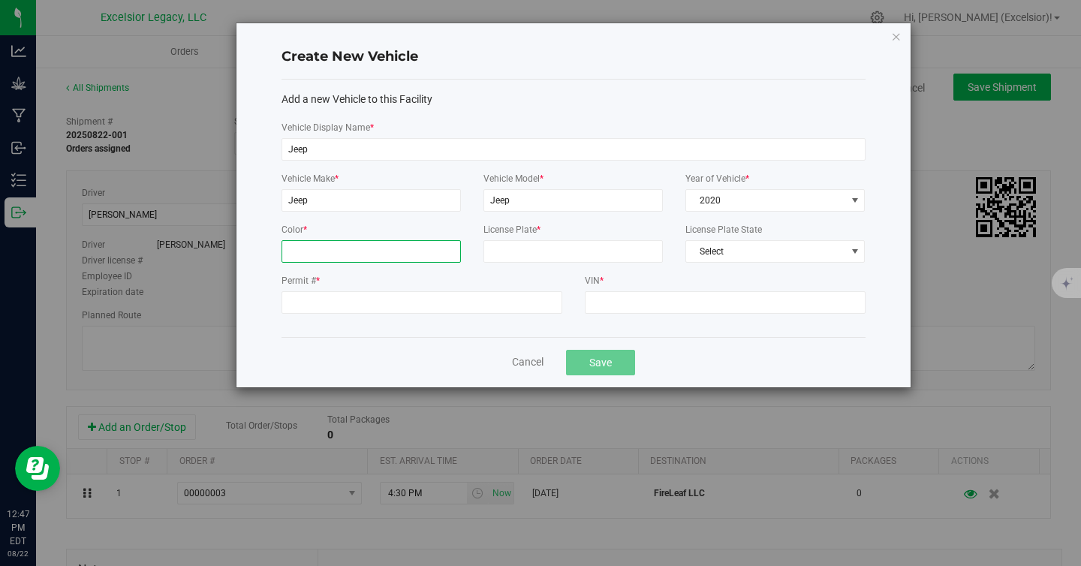
click at [368, 246] on input "Color *" at bounding box center [371, 251] width 179 height 23
type input "Black"
type input "435UKH"
click at [715, 259] on span "Select" at bounding box center [765, 251] width 159 height 21
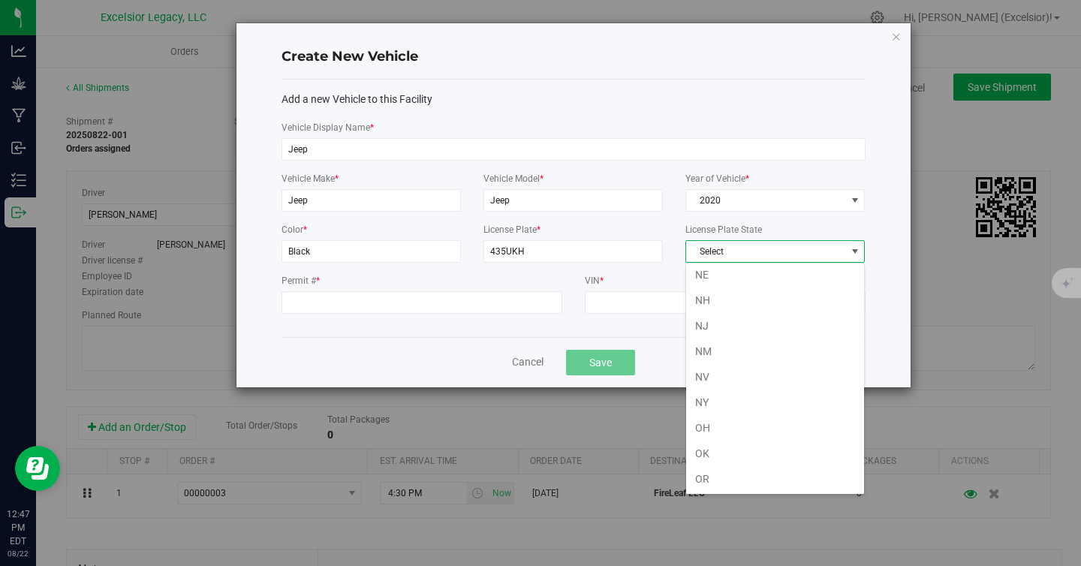
scroll to position [743, 0]
click at [726, 403] on li "NY" at bounding box center [775, 403] width 178 height 26
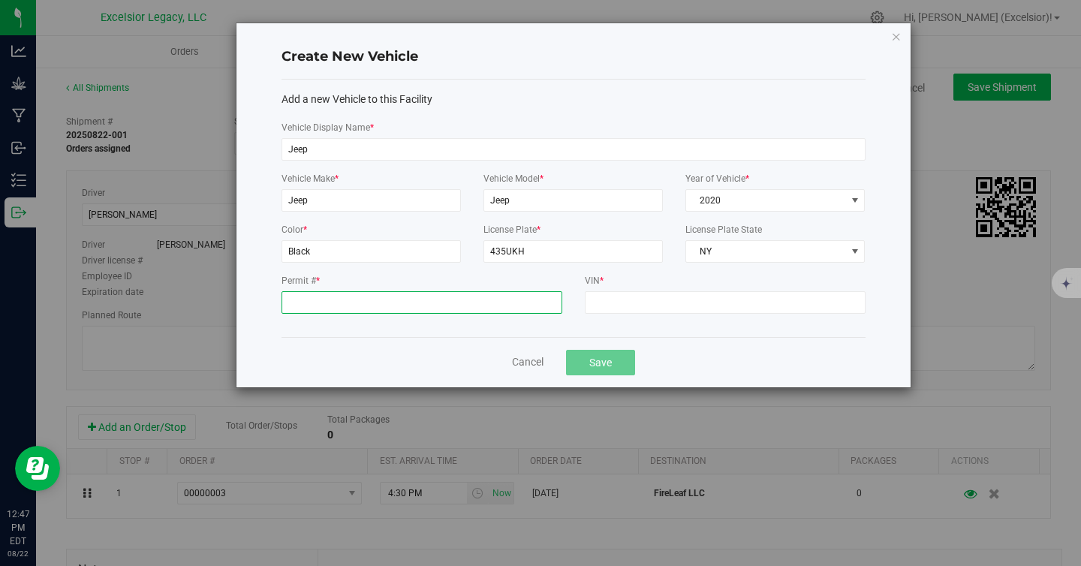
click at [442, 305] on input "Permit # *" at bounding box center [422, 302] width 281 height 23
click at [314, 283] on label "Permit # *" at bounding box center [422, 281] width 281 height 14
click at [314, 291] on input "Permit # *" at bounding box center [422, 302] width 281 height 23
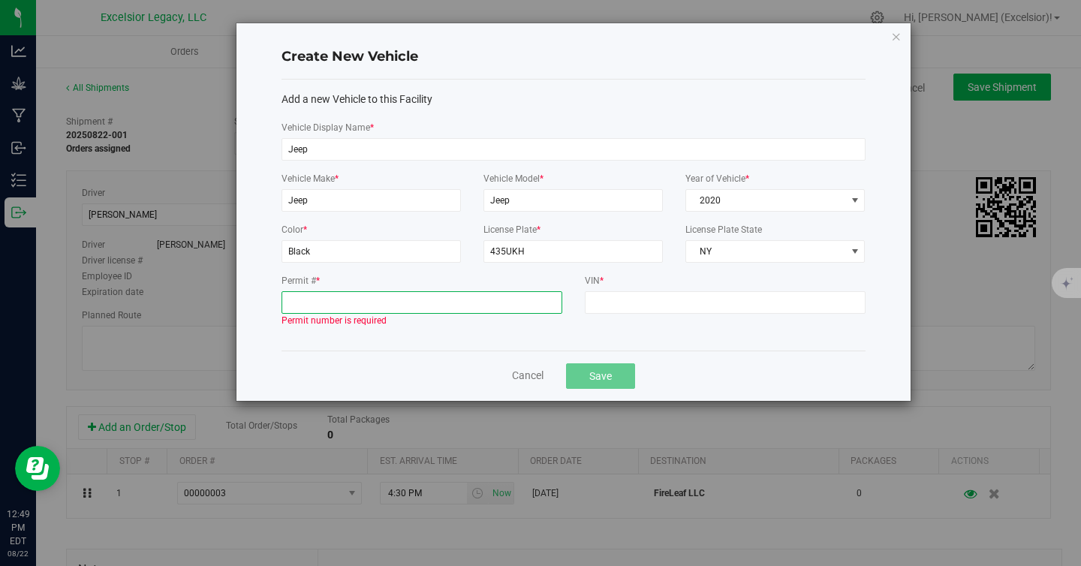
click at [316, 300] on input "Permit # *" at bounding box center [422, 302] width 281 height 23
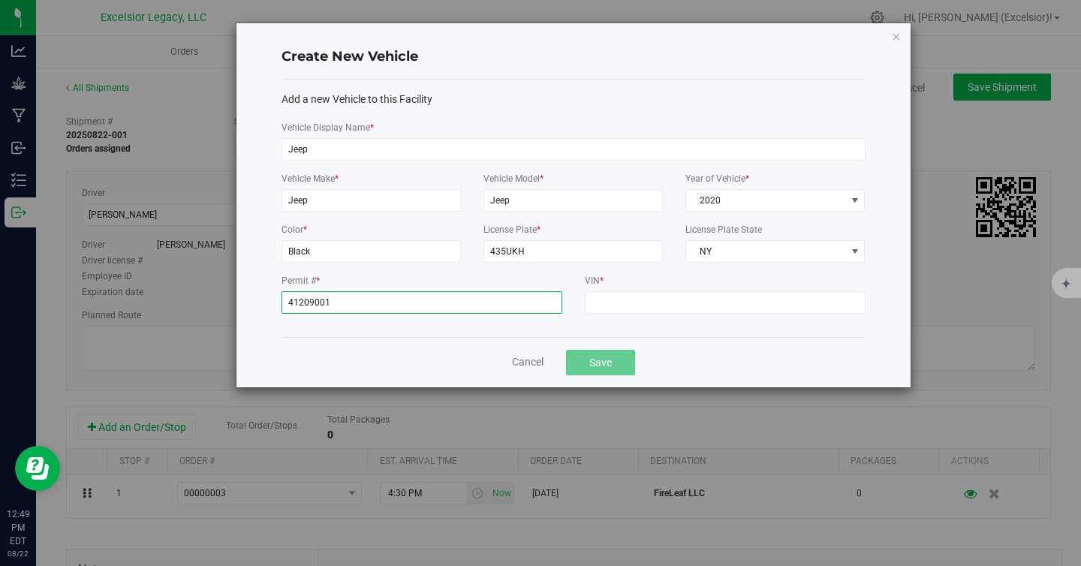
type input "41209001"
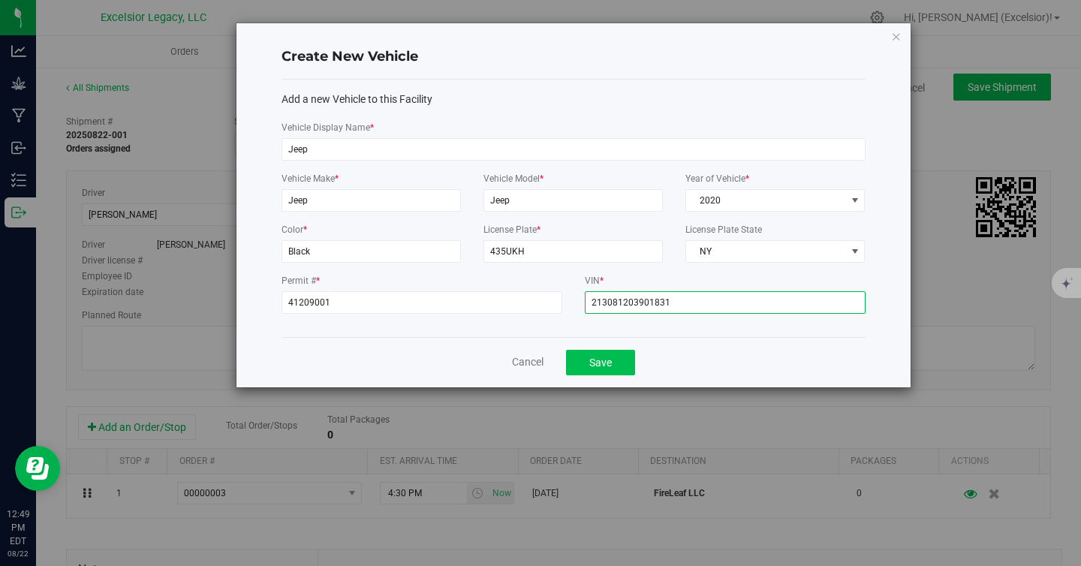
type input "213081203901831"
click at [599, 363] on button "Save" at bounding box center [600, 363] width 69 height 26
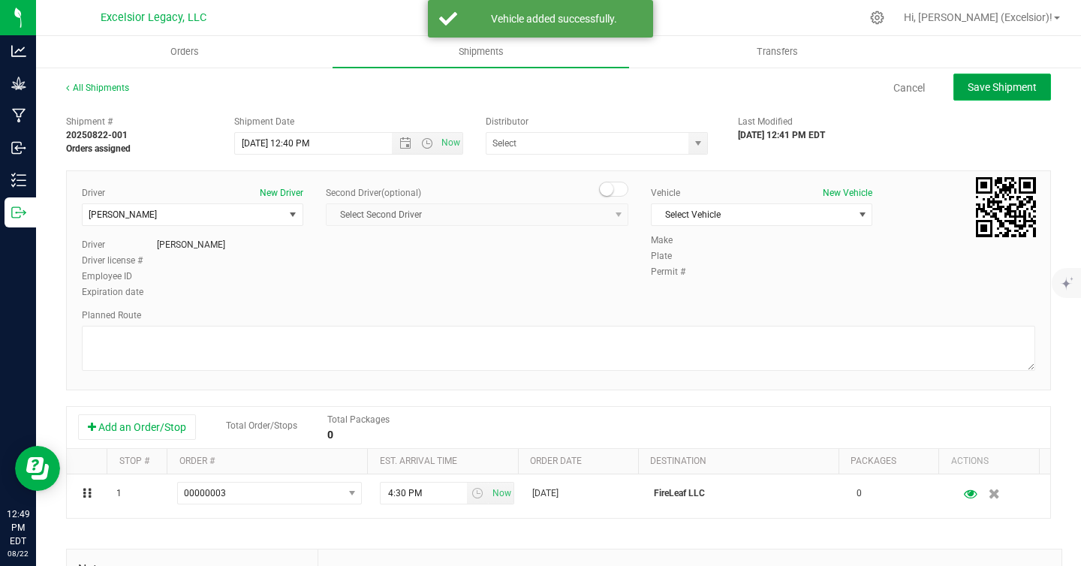
click at [984, 85] on span "Save Shipment" at bounding box center [1002, 87] width 69 height 12
type input "8/22/2025 4:40 PM"
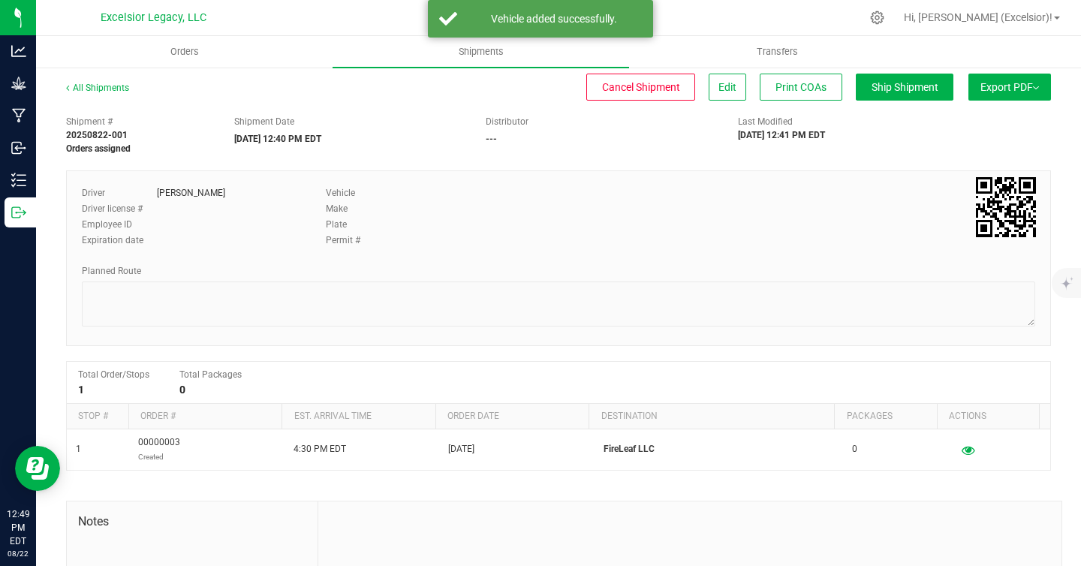
click at [990, 84] on button "Export PDF" at bounding box center [1009, 87] width 83 height 27
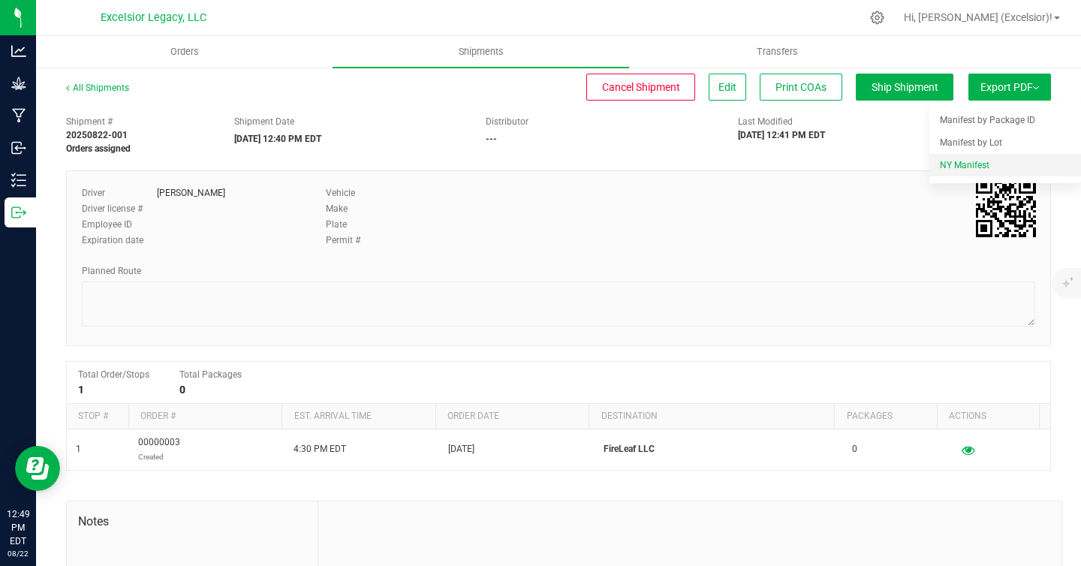
click at [962, 169] on span "NY Manifest" at bounding box center [965, 165] width 50 height 11
click at [709, 97] on button "Edit" at bounding box center [728, 87] width 38 height 27
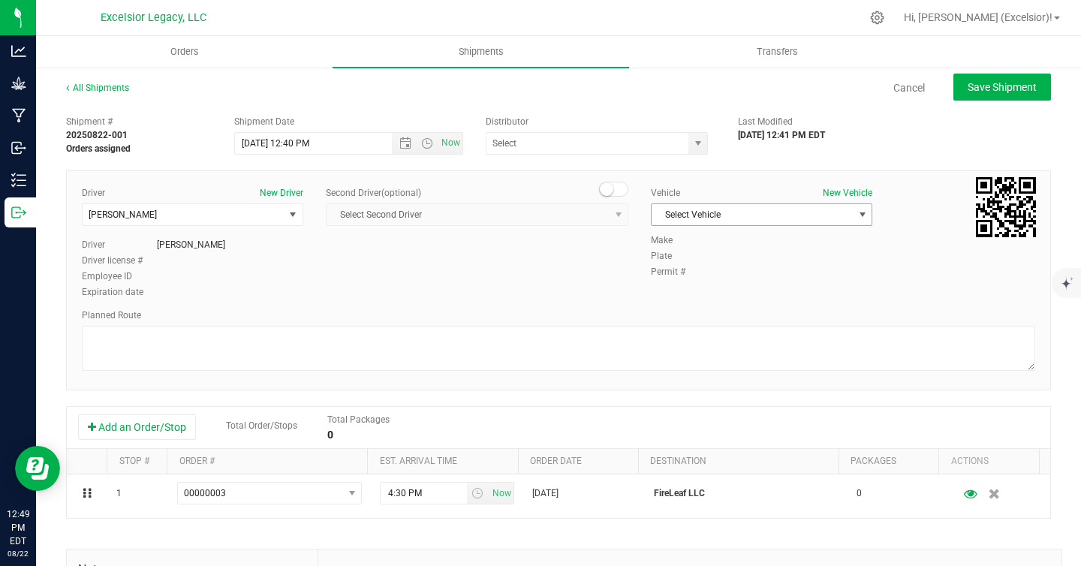
click at [700, 209] on span "Select Vehicle" at bounding box center [752, 214] width 201 height 21
click at [695, 245] on li "Jeep" at bounding box center [754, 240] width 217 height 23
click at [974, 95] on button "Save Shipment" at bounding box center [1002, 87] width 98 height 27
type input "8/22/2025 4:40 PM"
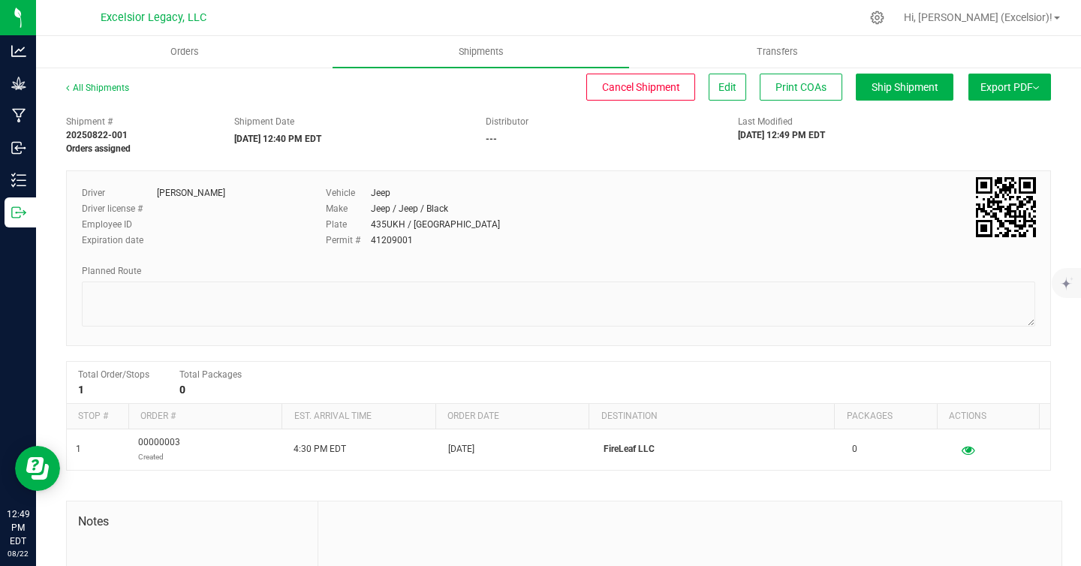
click at [1009, 72] on div "All Shipments Cancel Shipment Edit Print COAs Ship Shipment Export PDF Manifest…" at bounding box center [558, 392] width 1045 height 652
click at [1001, 82] on button "Export PDF" at bounding box center [1009, 87] width 83 height 27
click at [950, 169] on span "NY Manifest" at bounding box center [965, 165] width 50 height 11
click at [930, 171] on li "NY Manifest" at bounding box center [1005, 165] width 152 height 23
click at [146, 54] on span "Orders" at bounding box center [153, 52] width 69 height 14
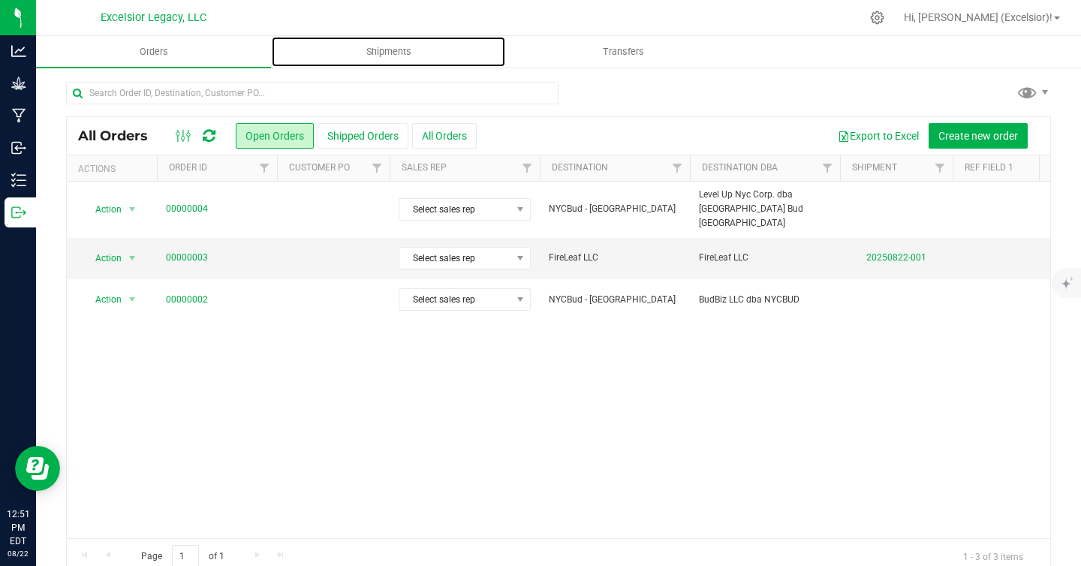
click at [396, 56] on span "Shipments" at bounding box center [389, 52] width 86 height 14
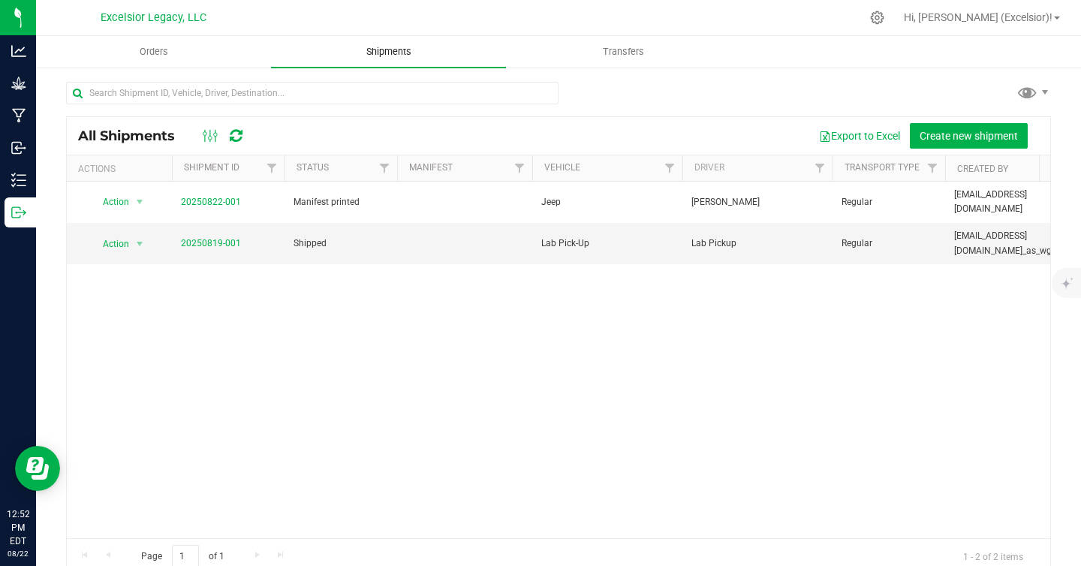
click at [363, 56] on span "Shipments" at bounding box center [389, 52] width 86 height 14
click at [140, 52] on span "Orders" at bounding box center [153, 52] width 69 height 14
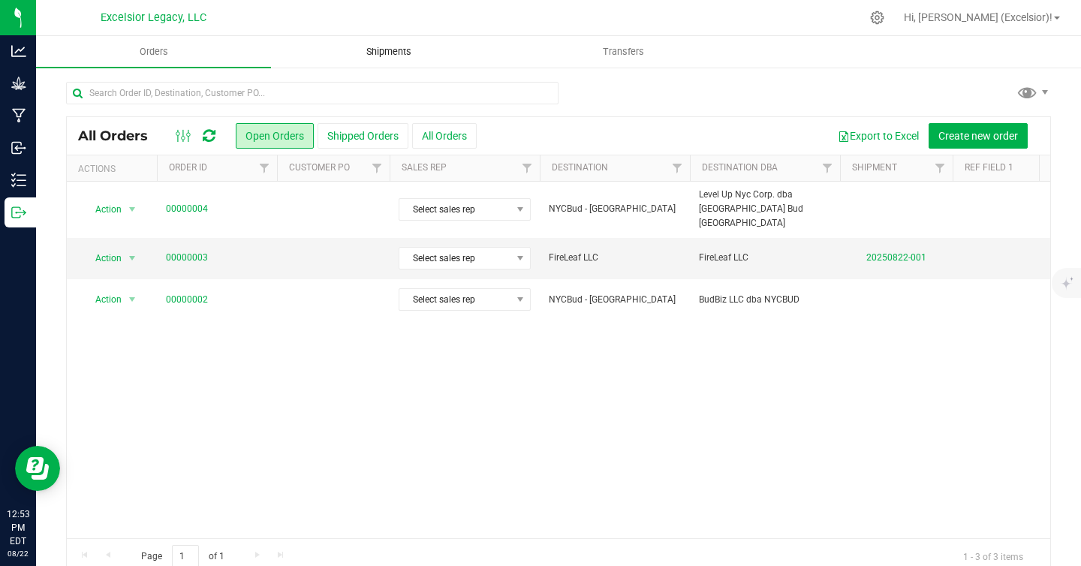
click at [369, 48] on span "Shipments" at bounding box center [389, 52] width 86 height 14
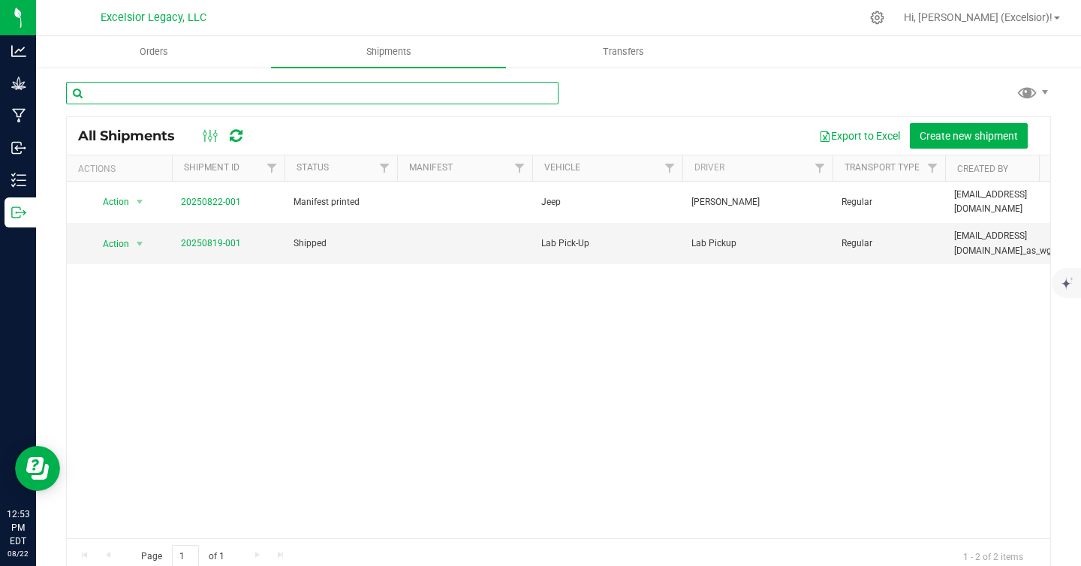
click at [209, 95] on input "text" at bounding box center [312, 93] width 492 height 23
type input "jeep"
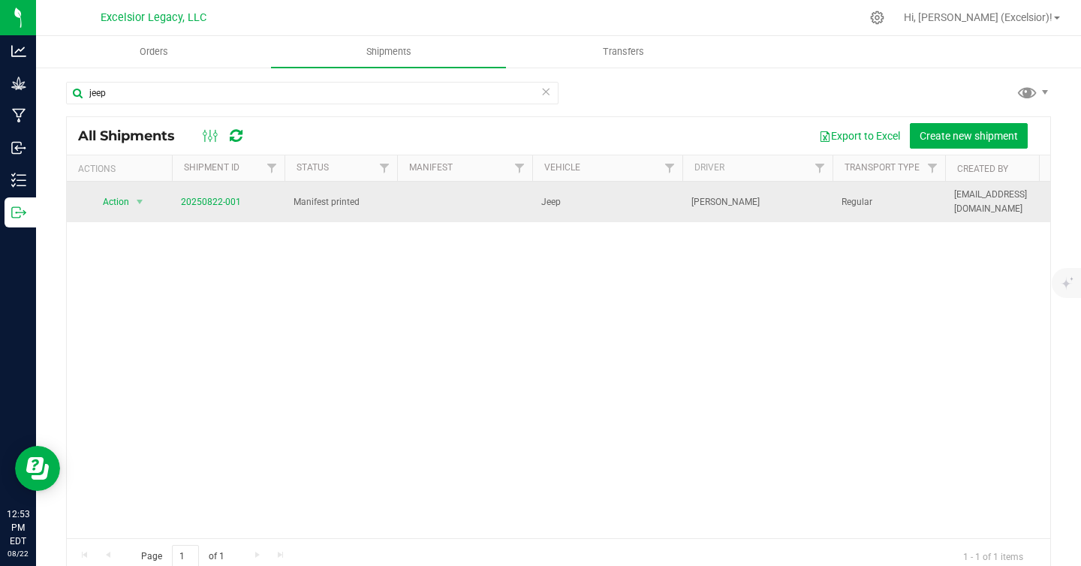
click at [660, 195] on span "Jeep" at bounding box center [607, 202] width 132 height 14
click at [109, 194] on span "Action" at bounding box center [109, 201] width 41 height 21
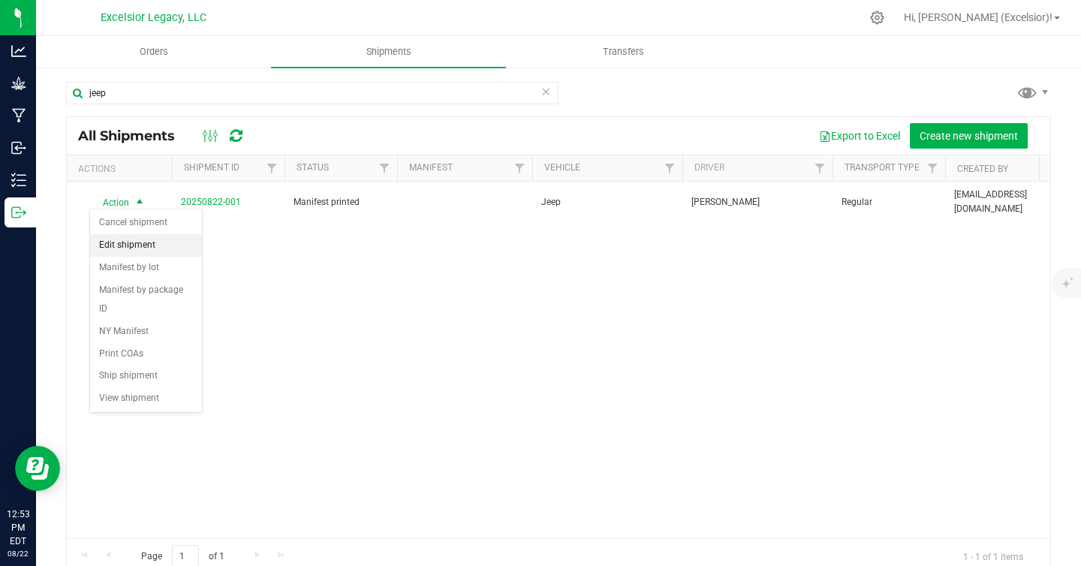
click at [124, 242] on li "Edit shipment" at bounding box center [146, 245] width 112 height 23
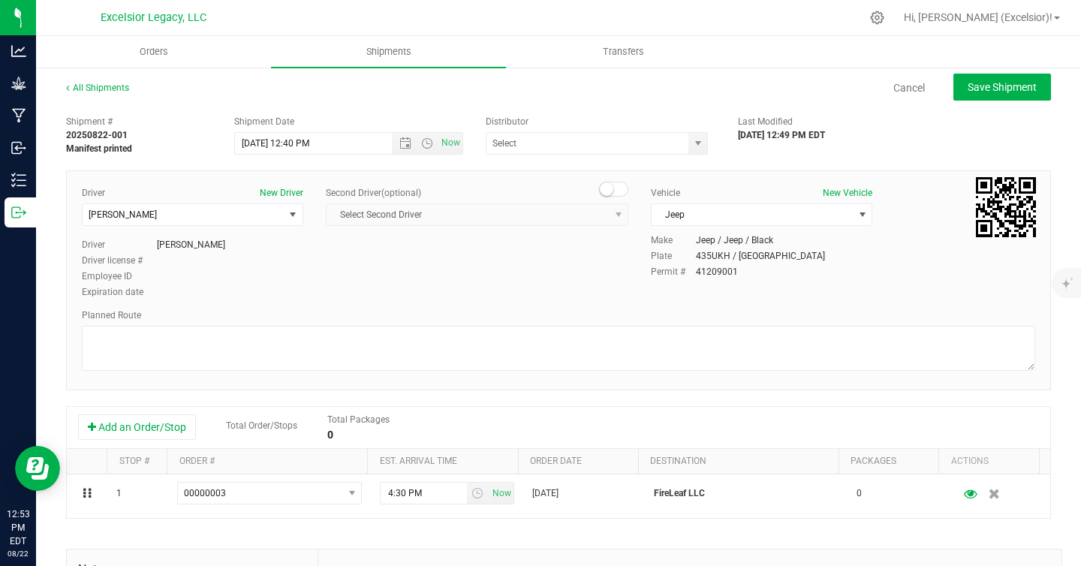
click at [809, 227] on div "Vehicle New Vehicle Jeep Select Vehicle Jeep Lab Pick-Up" at bounding box center [762, 209] width 244 height 47
click at [810, 224] on span "Jeep" at bounding box center [752, 214] width 201 height 21
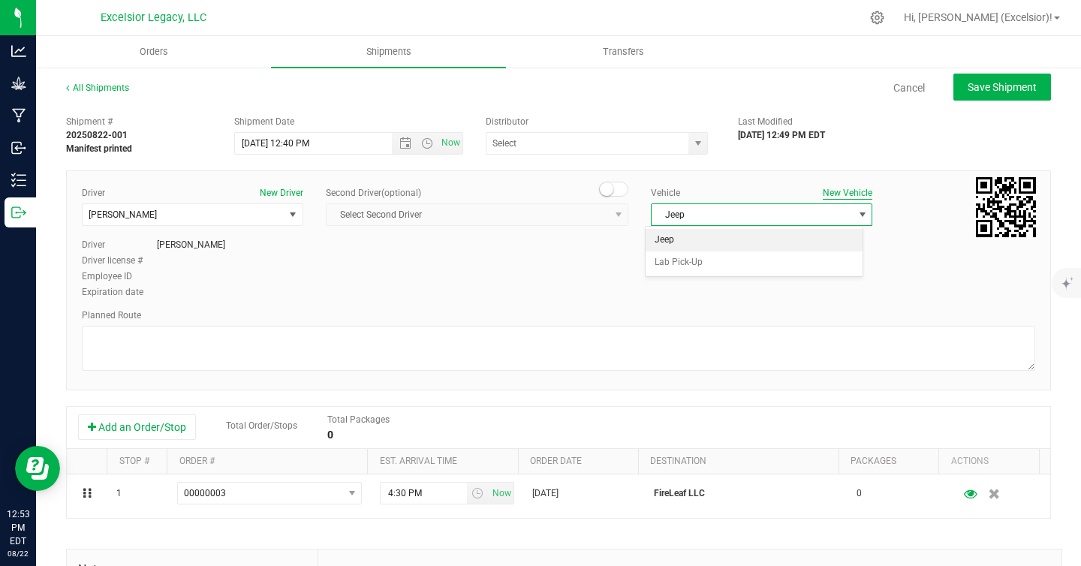
click at [829, 195] on button "New Vehicle" at bounding box center [848, 193] width 50 height 14
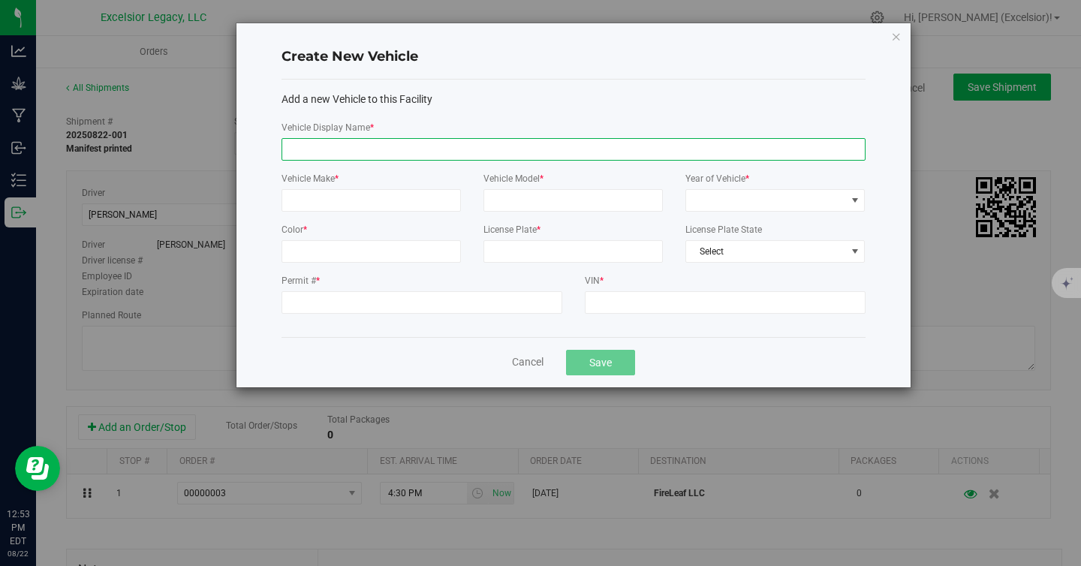
click at [489, 149] on input "Vehicle Display Name *" at bounding box center [574, 149] width 584 height 23
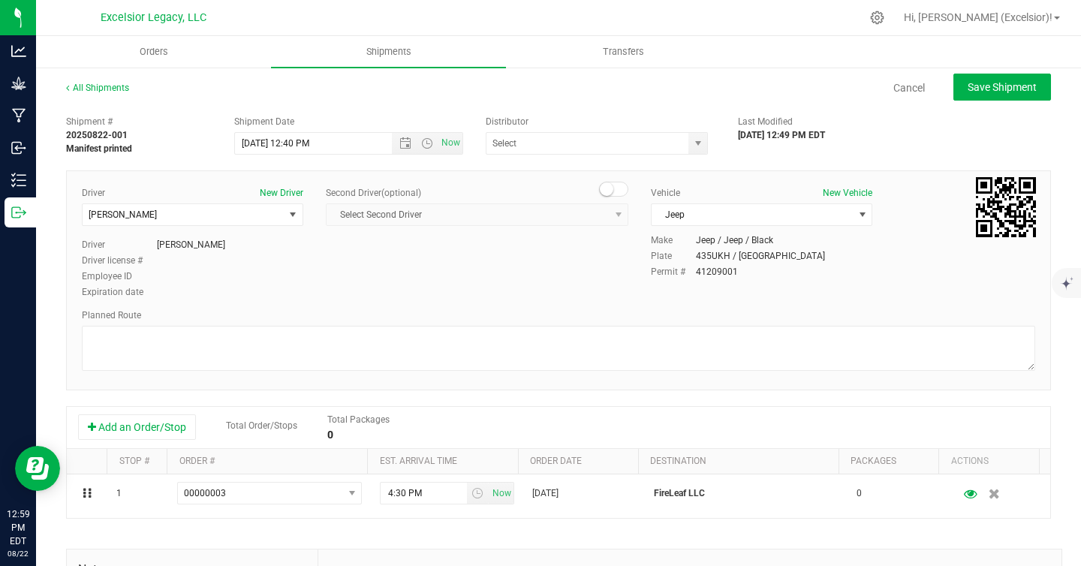
click at [586, 92] on div "Cancel Save Shipment" at bounding box center [603, 87] width 895 height 27
click at [561, 156] on div "Shipment # 20250822-001 Manifest printed Shipment Date 8/22/2025 12:40 PM Now D…" at bounding box center [558, 429] width 985 height 643
click at [563, 148] on input "text" at bounding box center [584, 143] width 196 height 21
click at [706, 145] on div "Excelsior Legacy, LLC Keystone State Testing" at bounding box center [601, 143] width 230 height 23
click at [680, 147] on span at bounding box center [597, 143] width 222 height 23
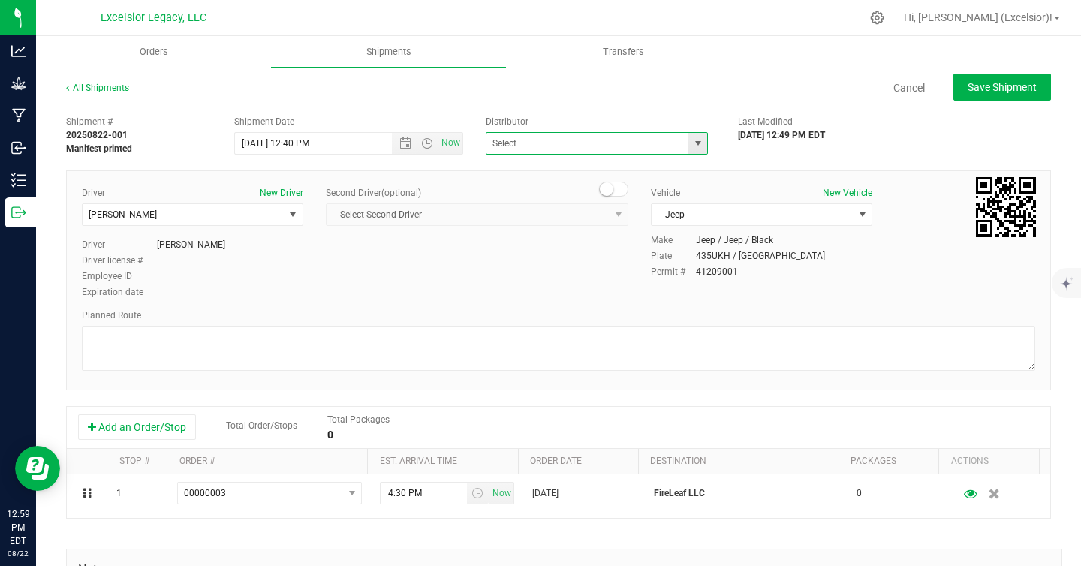
click at [692, 146] on span "select" at bounding box center [698, 143] width 12 height 12
click at [568, 161] on li "Excelsior Legacy, LLC" at bounding box center [591, 169] width 218 height 23
type input "Excelsior Legacy, LLC"
click at [568, 161] on div "Shipment # 20250822-001 Manifest printed Shipment Date 8/22/2025 12:40 PM Now D…" at bounding box center [558, 429] width 985 height 643
click at [893, 91] on link "Cancel" at bounding box center [909, 87] width 32 height 15
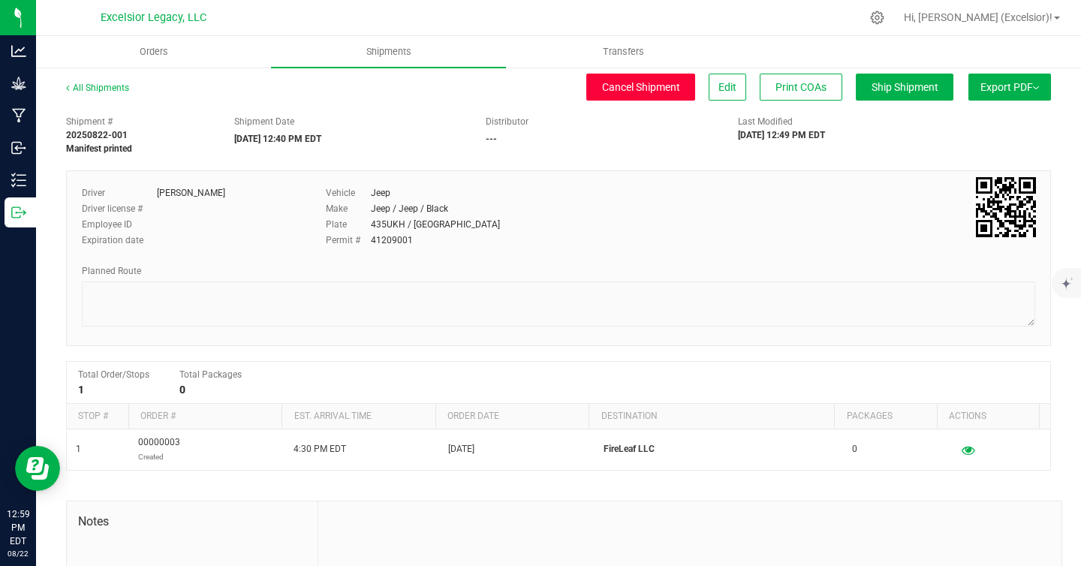
click at [595, 93] on button "Cancel Shipment" at bounding box center [640, 87] width 109 height 27
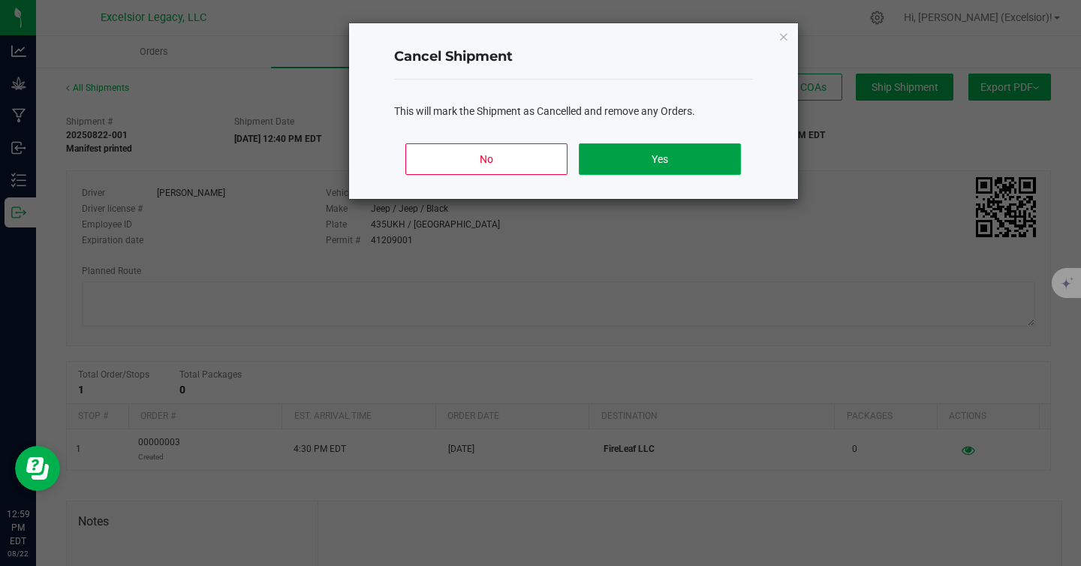
click at [637, 166] on button "Yes" at bounding box center [659, 159] width 161 height 32
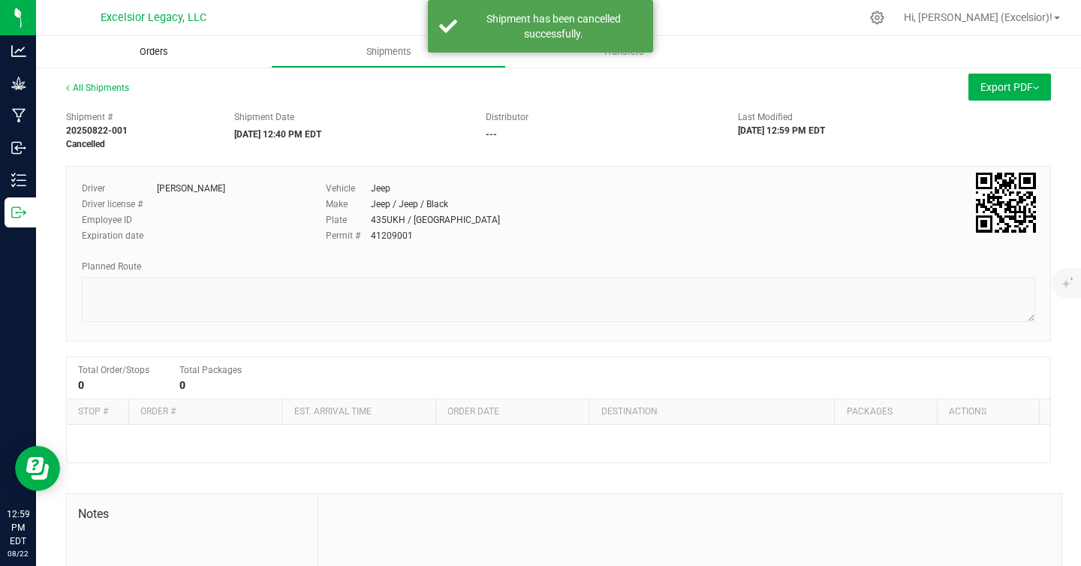
click at [146, 50] on span "Orders" at bounding box center [153, 52] width 69 height 14
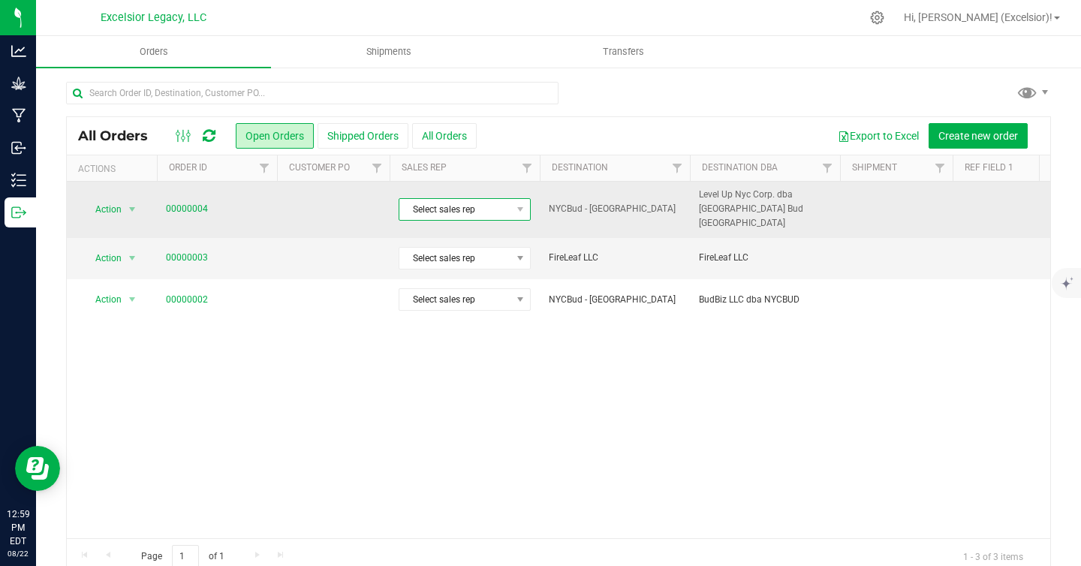
click at [474, 207] on span "Select sales rep" at bounding box center [455, 209] width 112 height 21
click at [474, 205] on span "None" at bounding box center [455, 209] width 112 height 21
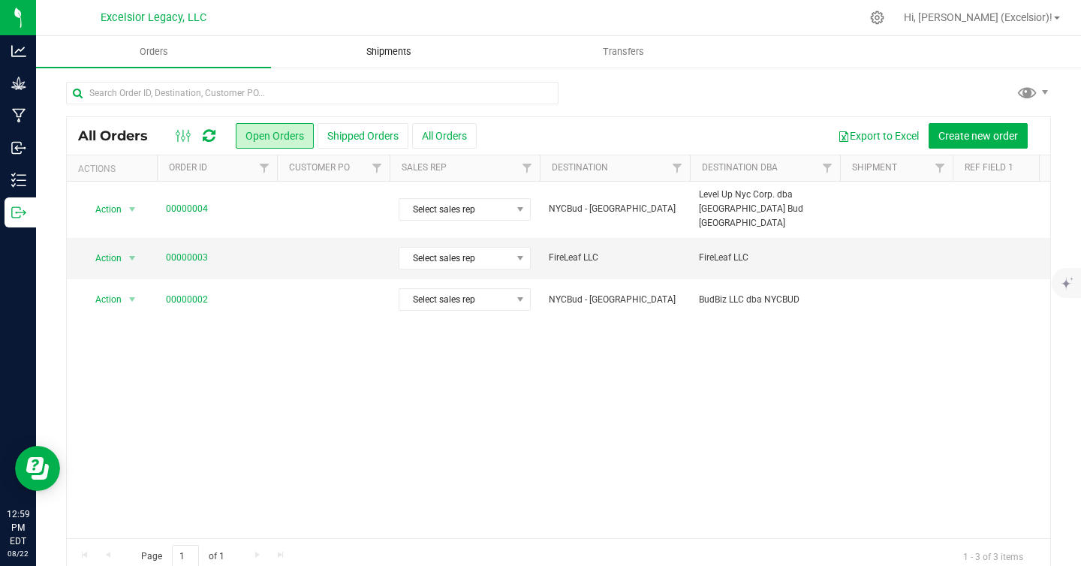
click at [380, 50] on span "Shipments" at bounding box center [389, 52] width 86 height 14
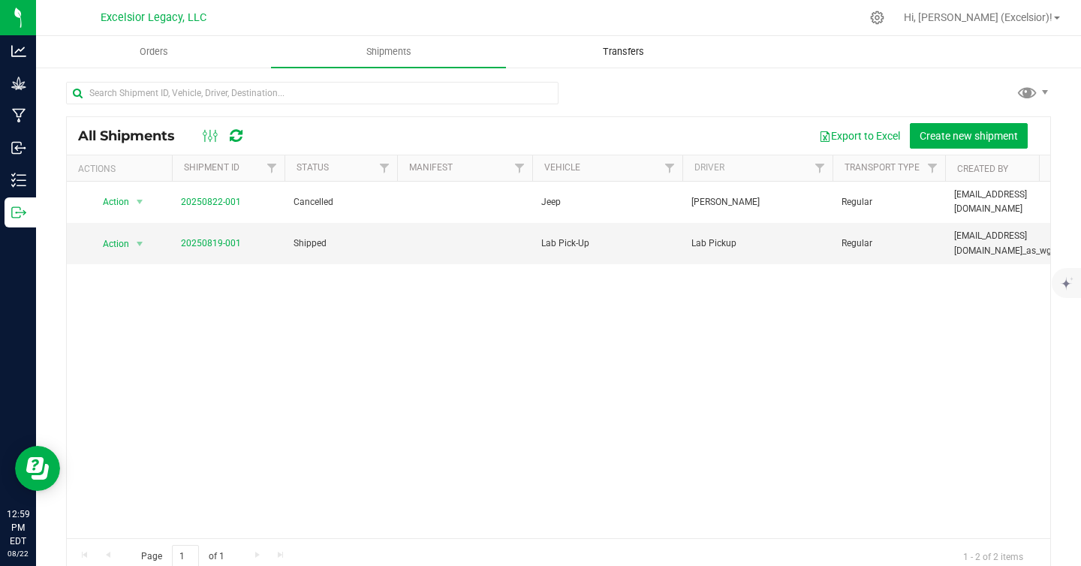
click at [630, 45] on span "Transfers" at bounding box center [624, 52] width 82 height 14
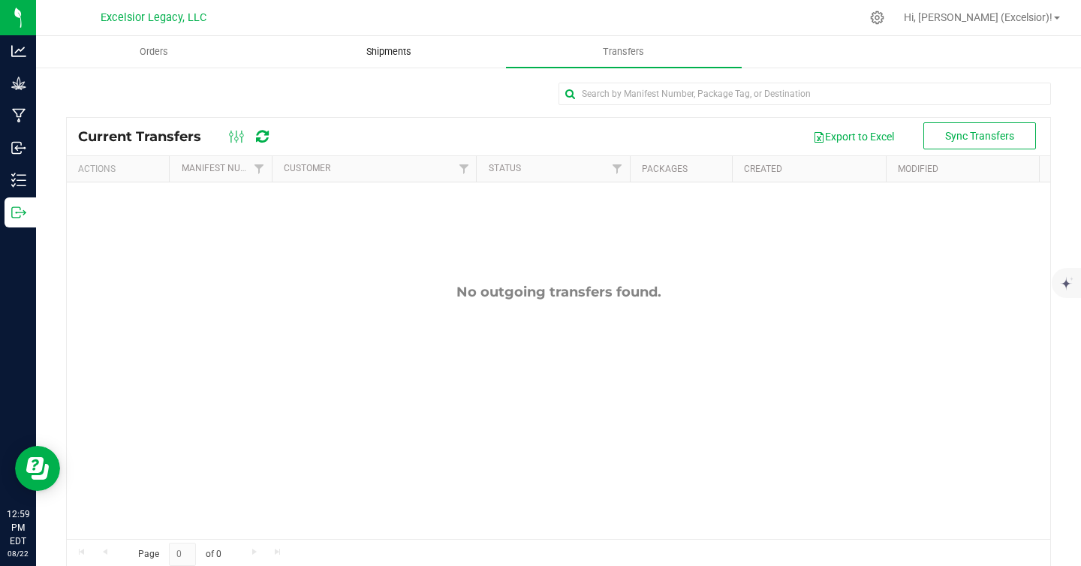
click at [381, 46] on span "Shipments" at bounding box center [389, 52] width 86 height 14
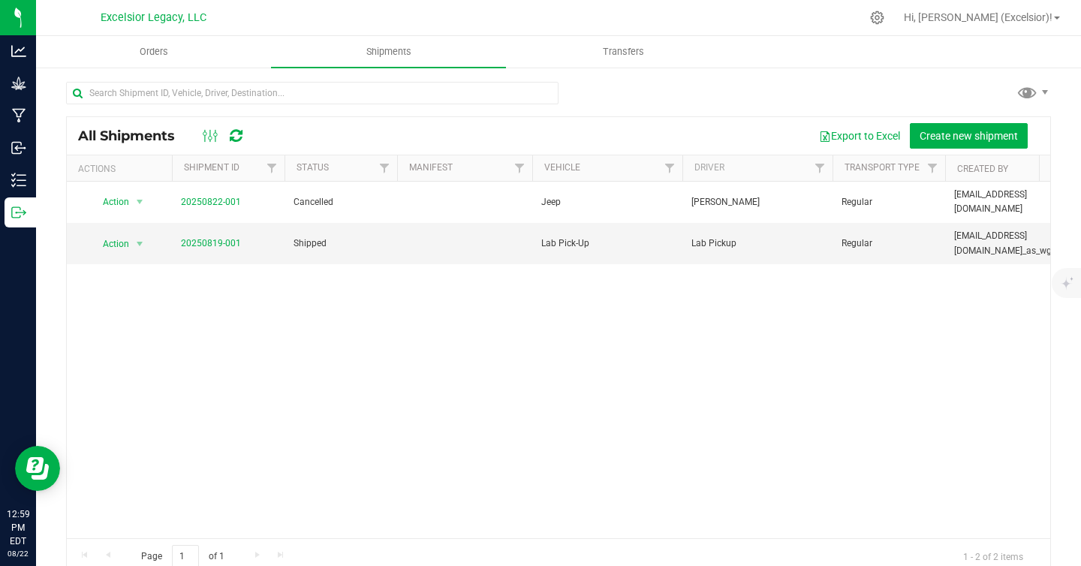
click at [465, 410] on div "Action Action View shipment 20250822-001 Cancelled Jeep Rodolfo Goncalves Regul…" at bounding box center [558, 360] width 983 height 357
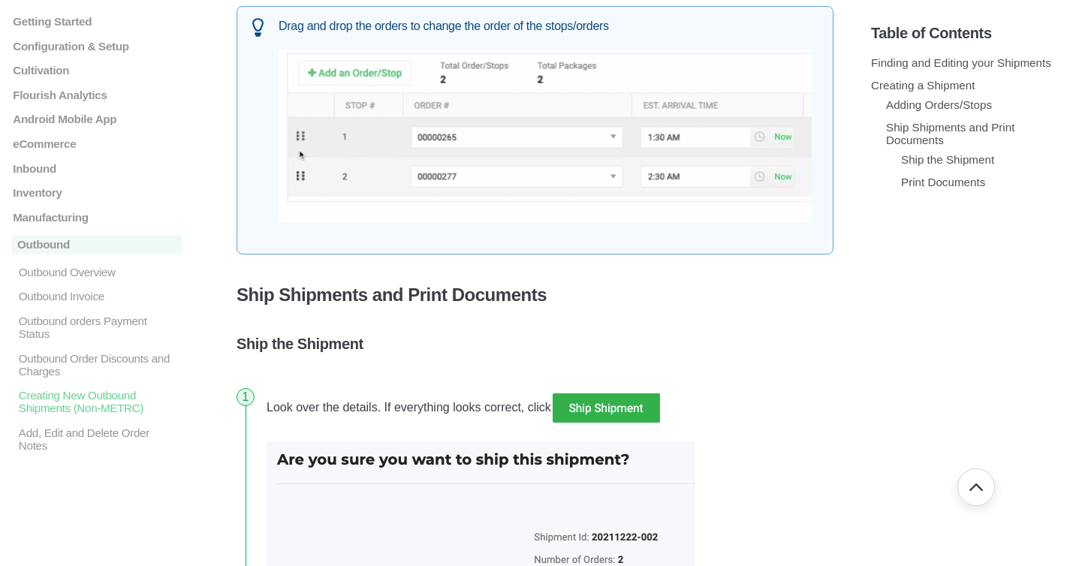
scroll to position [1302, 0]
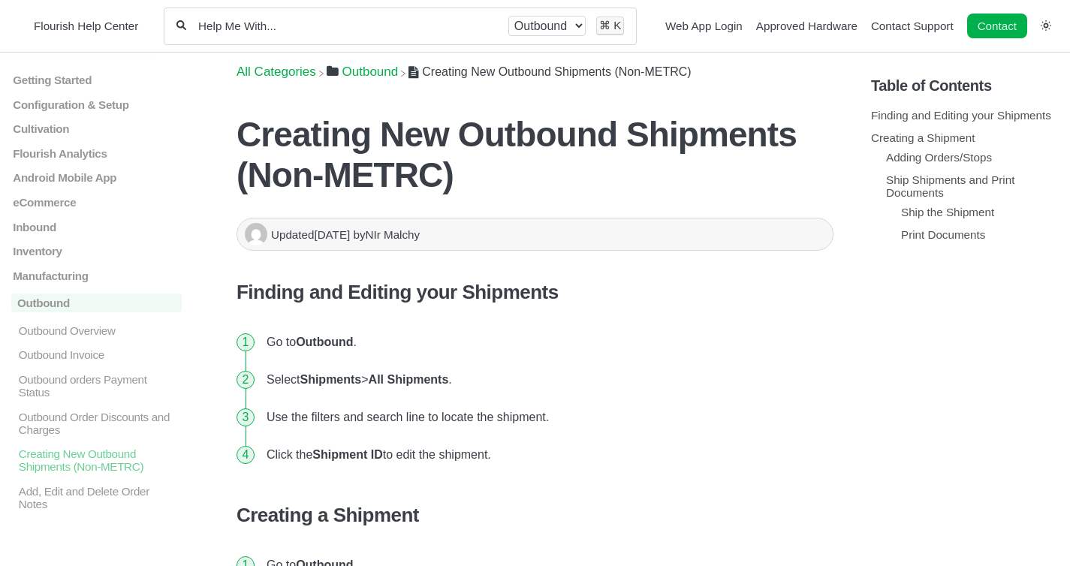
click at [384, 28] on input "Help Me With..." at bounding box center [347, 26] width 301 height 14
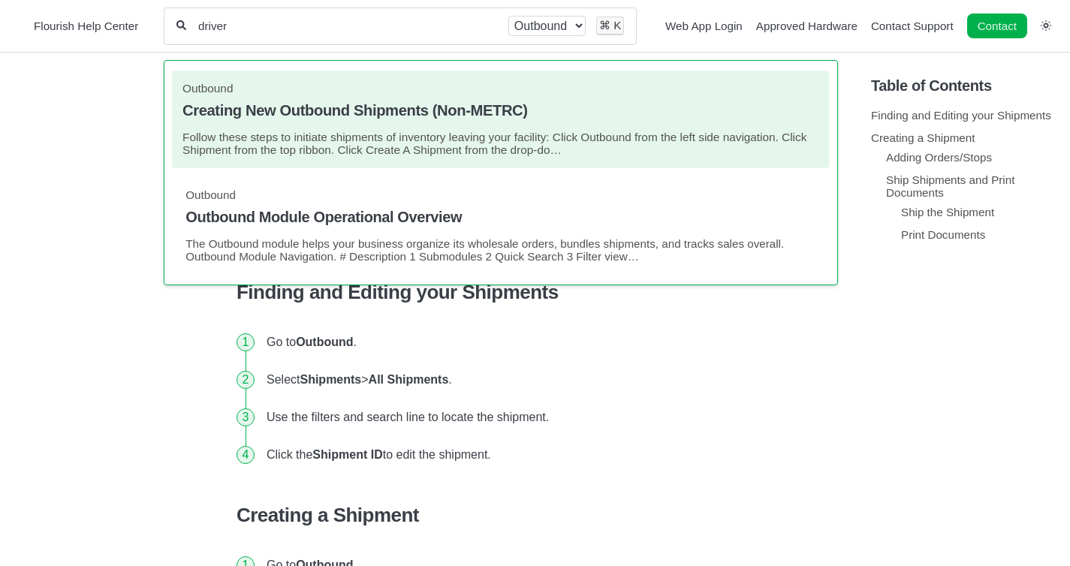
type input "driver"
click at [352, 138] on p "Follow these steps to initiate shipments of inventory leaving your facility: Cl…" at bounding box center [500, 144] width 636 height 26
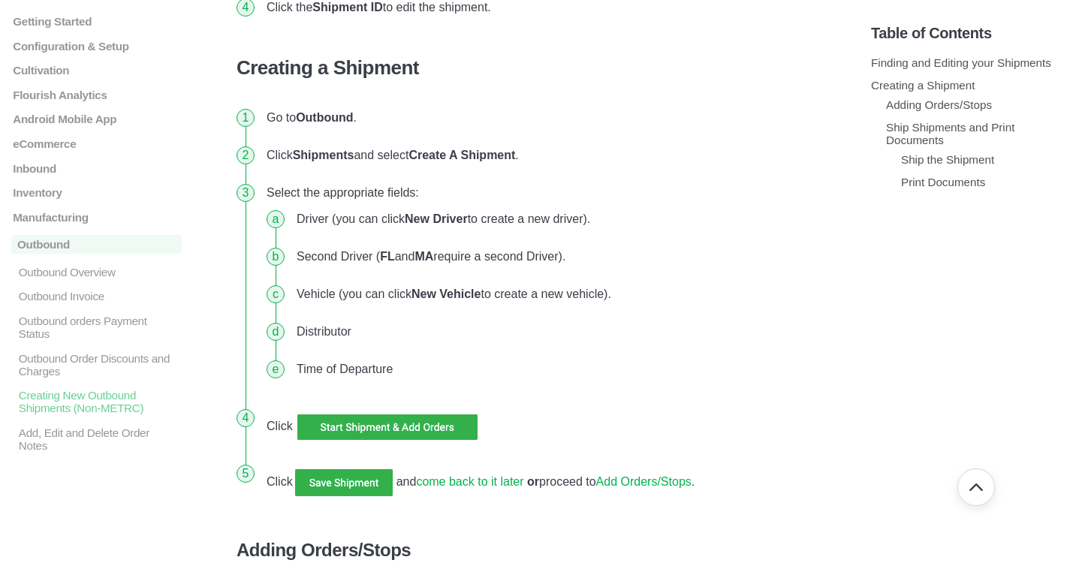
scroll to position [544, 0]
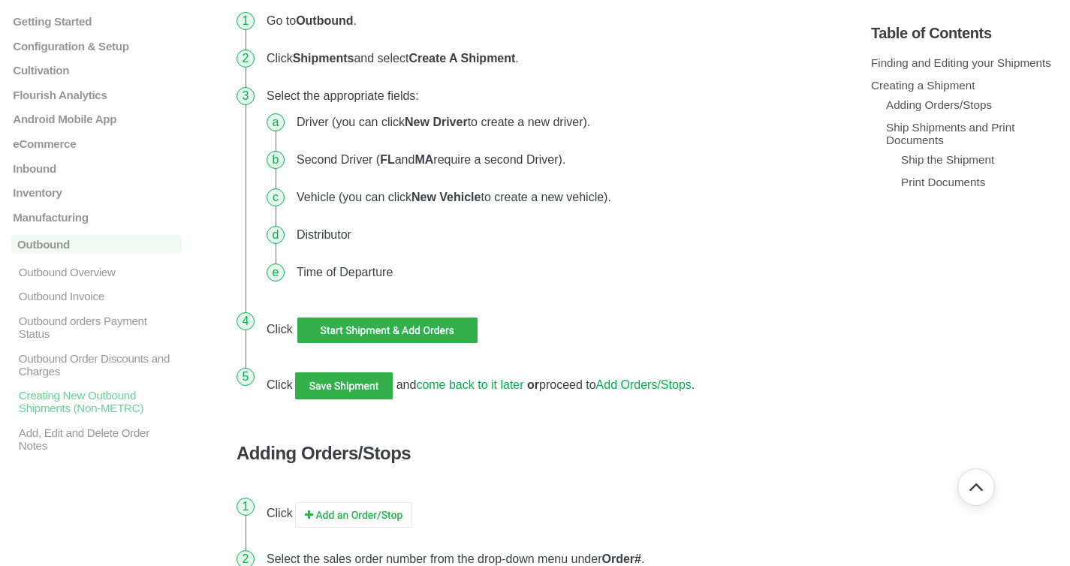
click at [406, 334] on img at bounding box center [387, 330] width 188 height 33
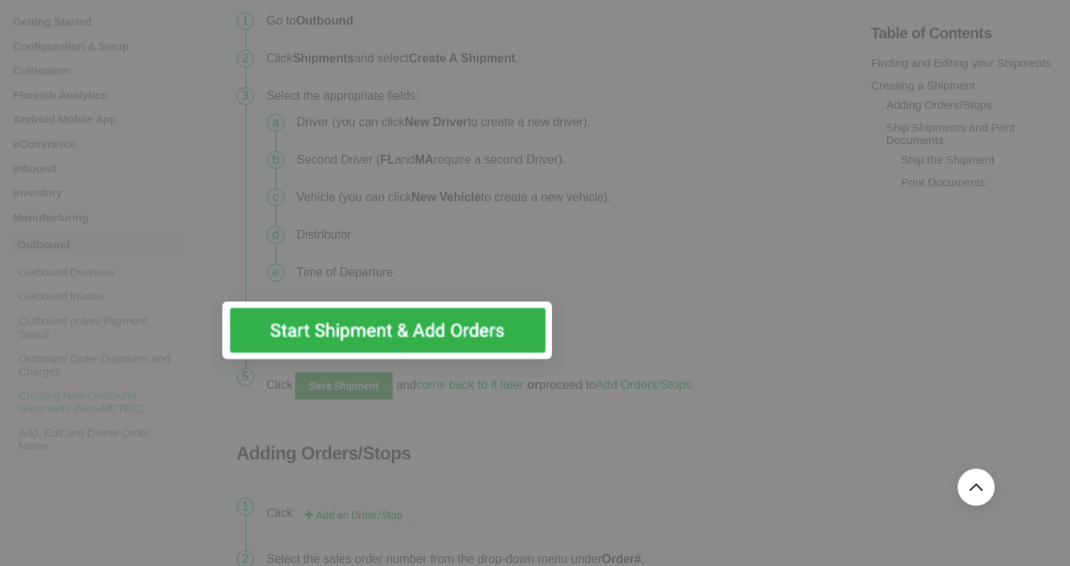
click at [406, 334] on img at bounding box center [387, 331] width 330 height 58
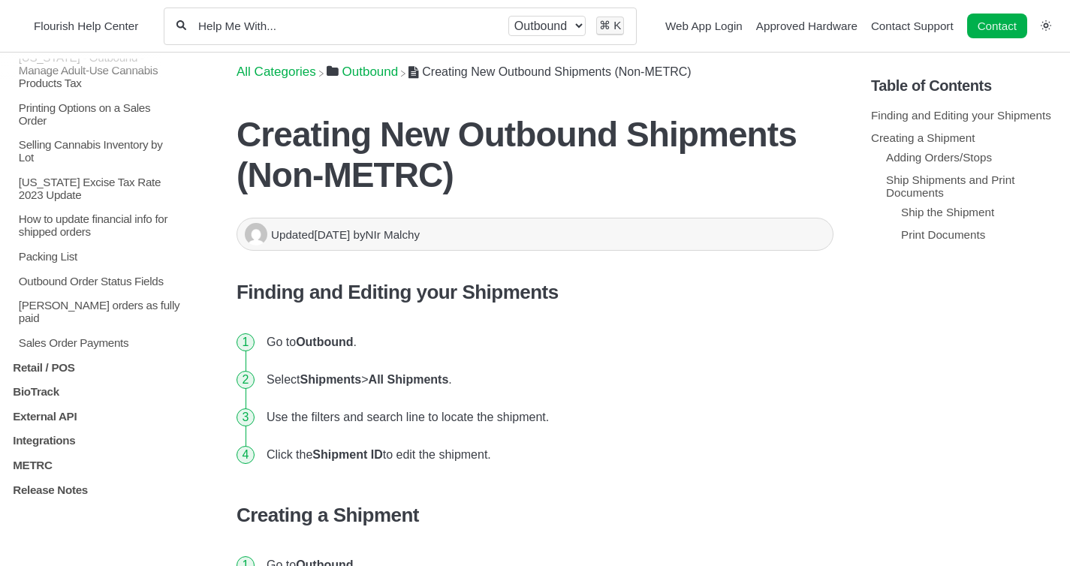
scroll to position [0, 0]
